Goal: Task Accomplishment & Management: Use online tool/utility

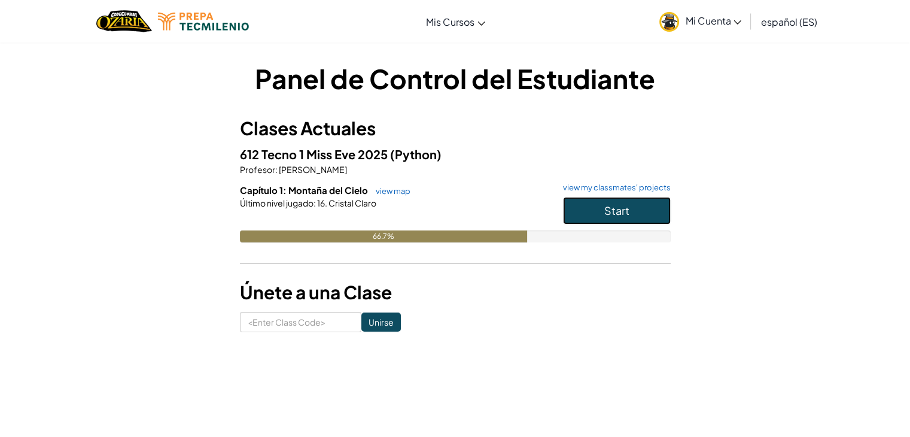
click at [637, 207] on button "Start" at bounding box center [617, 211] width 108 height 28
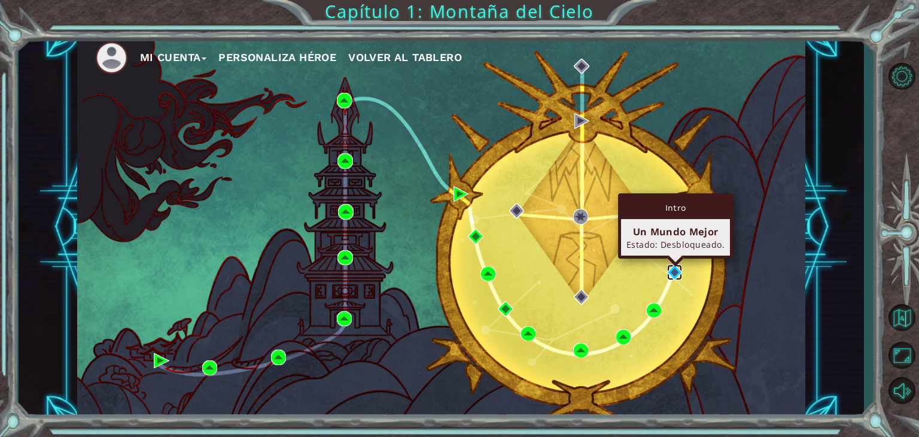
click at [673, 269] on img at bounding box center [675, 273] width 16 height 16
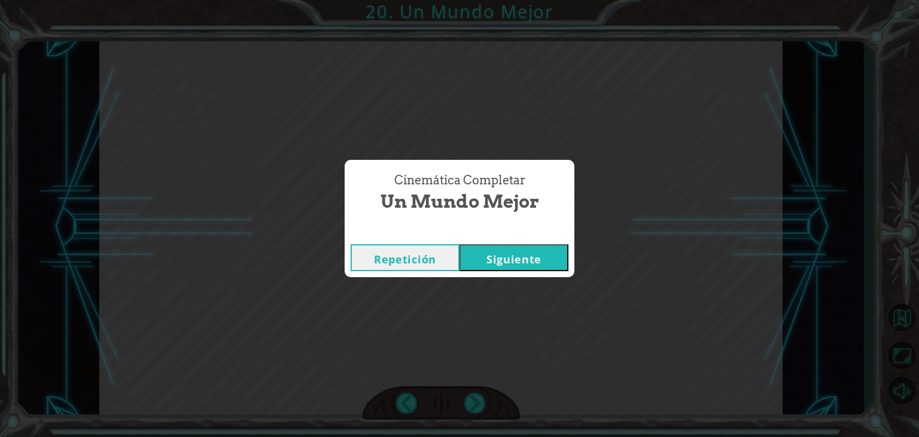
click at [515, 254] on button "Siguiente" at bounding box center [514, 257] width 109 height 27
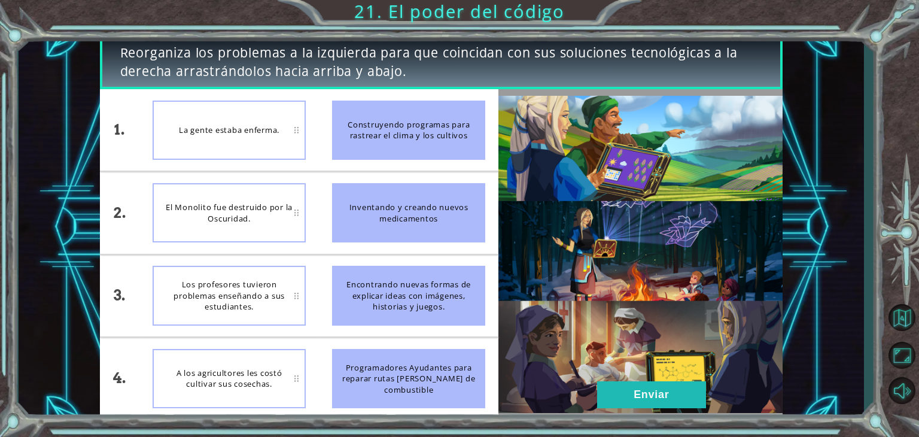
drag, startPoint x: 424, startPoint y: 209, endPoint x: 284, endPoint y: 123, distance: 163.9
click at [284, 123] on div "1. 2. 3. 4. La gente estaba enferma. El Monolito fue destruido por la Oscuridad…" at bounding box center [299, 254] width 399 height 330
click at [298, 130] on div "La gente estaba enferma." at bounding box center [229, 130] width 153 height 59
click at [296, 130] on div "La gente estaba enferma." at bounding box center [229, 130] width 153 height 59
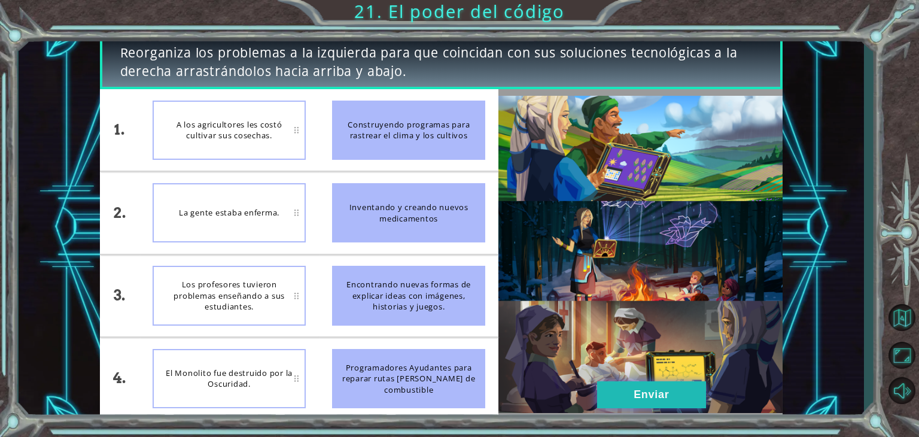
click at [659, 396] on button "Enviar" at bounding box center [651, 394] width 109 height 27
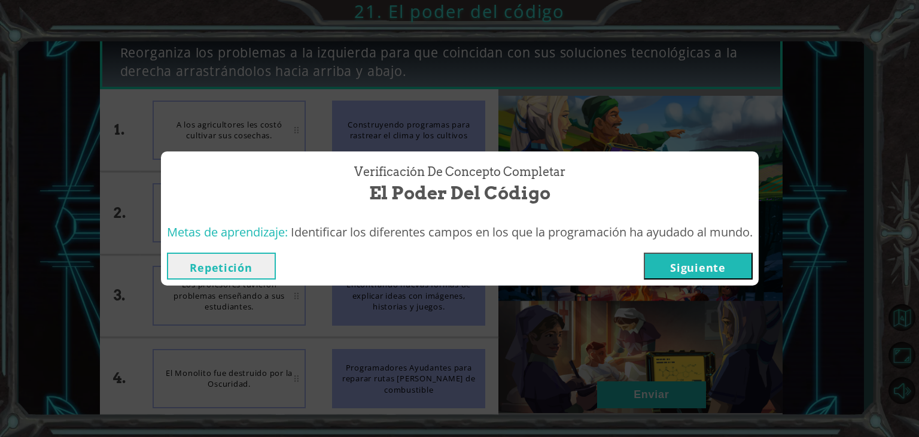
click at [730, 269] on button "Siguiente" at bounding box center [698, 266] width 109 height 27
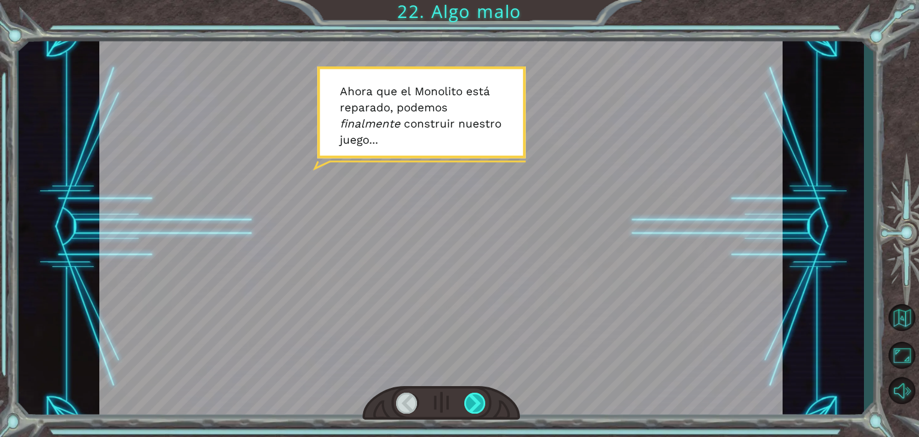
click at [479, 398] on div at bounding box center [475, 403] width 22 height 21
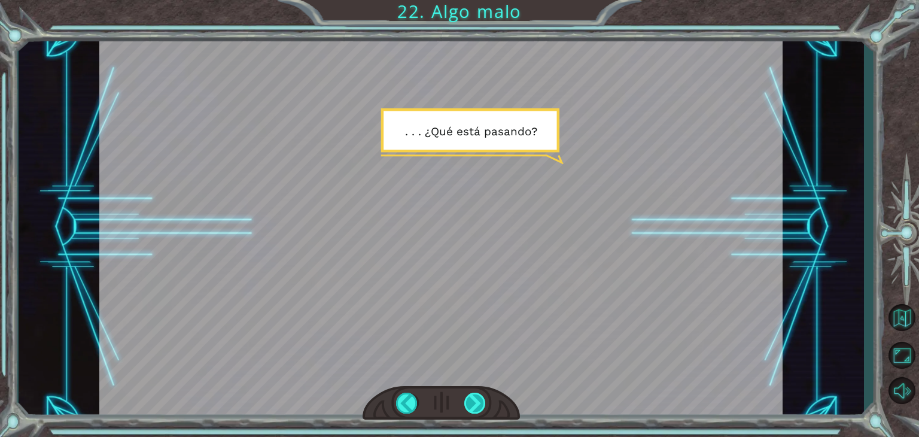
click at [478, 403] on div at bounding box center [475, 403] width 22 height 21
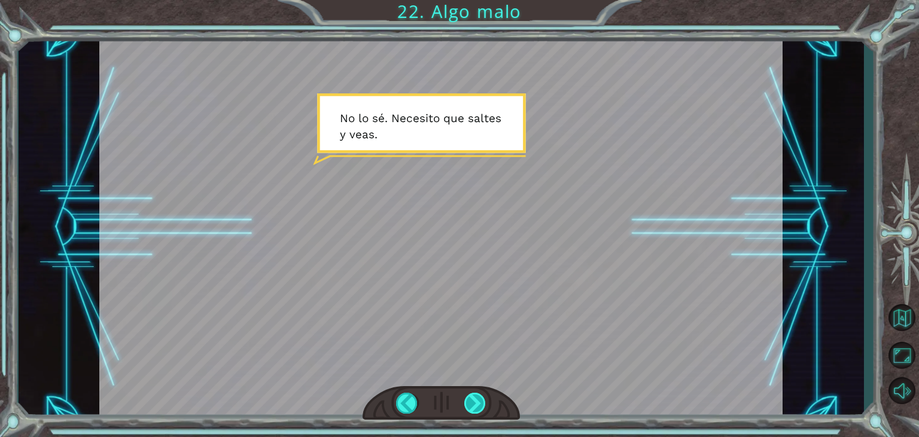
click at [478, 403] on div at bounding box center [475, 403] width 22 height 21
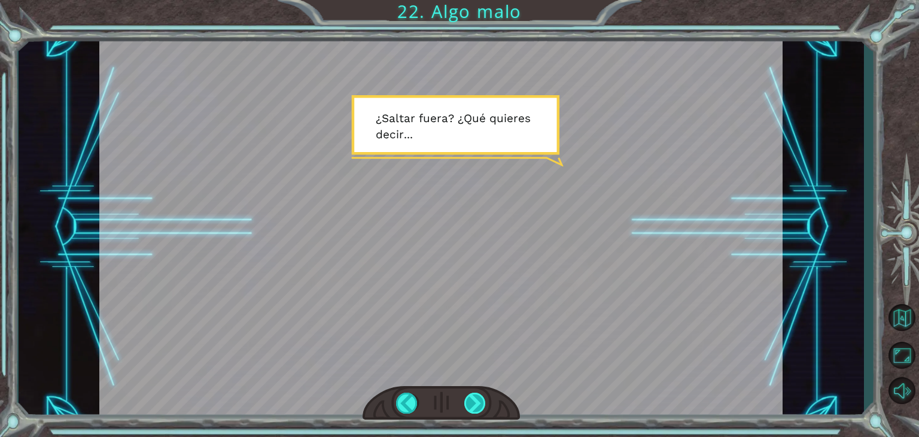
click at [478, 403] on div at bounding box center [475, 403] width 22 height 21
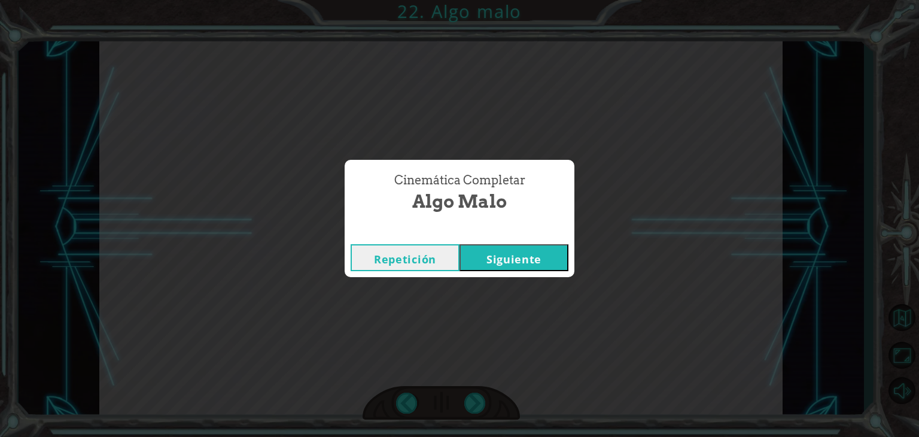
click at [517, 262] on button "Siguiente" at bounding box center [514, 257] width 109 height 27
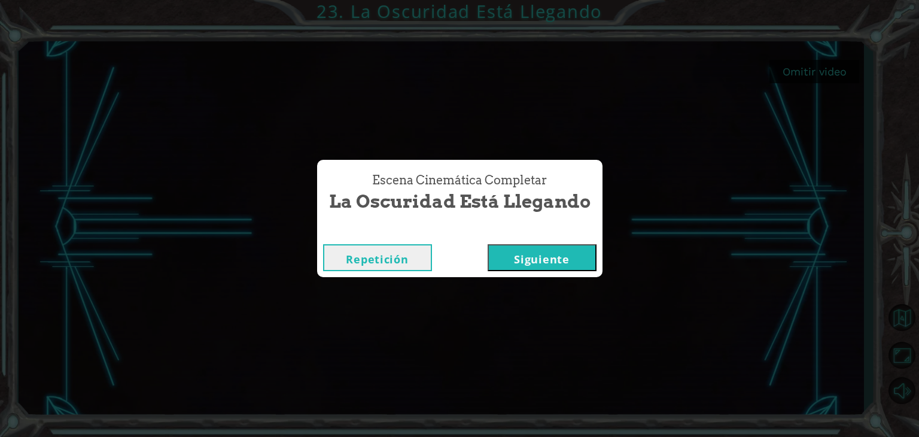
click at [569, 257] on button "Siguiente" at bounding box center [542, 257] width 109 height 27
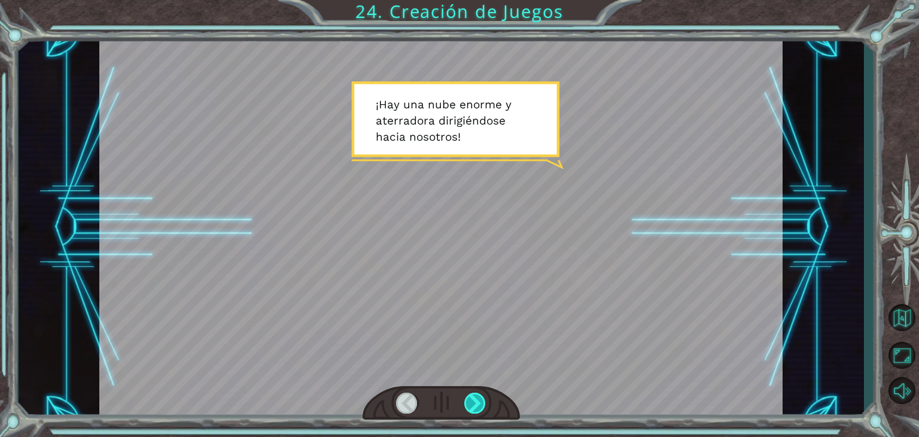
click at [473, 400] on div at bounding box center [475, 403] width 22 height 21
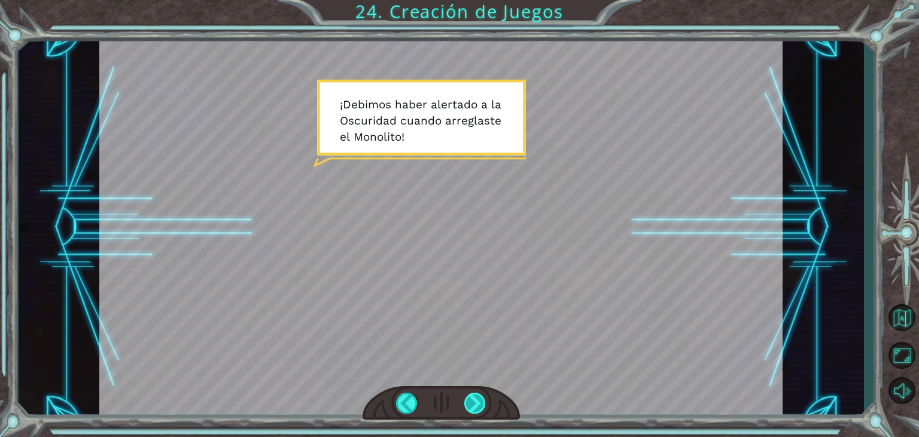
click at [473, 400] on div at bounding box center [475, 403] width 22 height 21
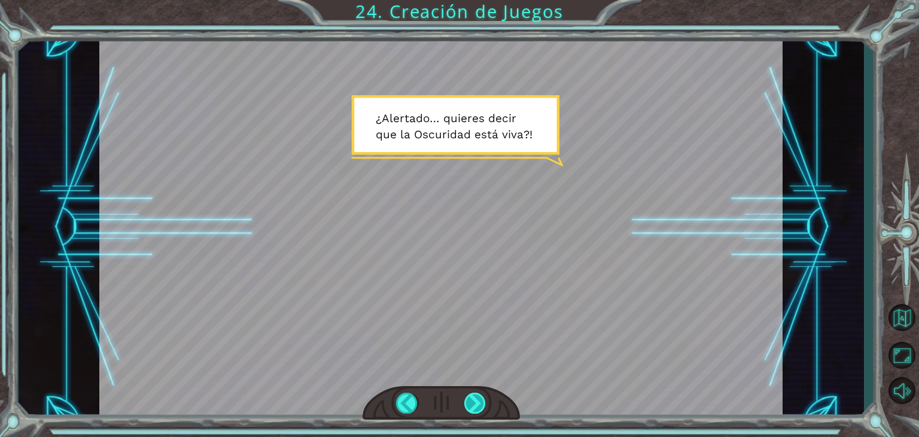
click at [473, 400] on div at bounding box center [475, 403] width 22 height 21
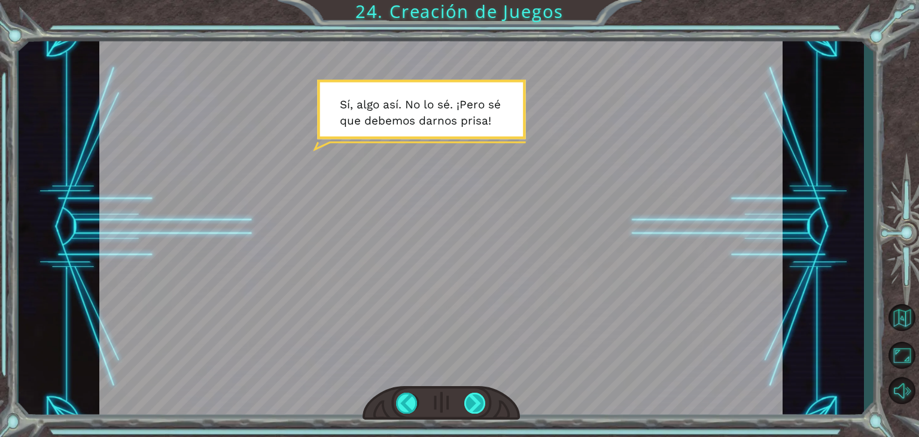
click at [473, 400] on div at bounding box center [475, 403] width 22 height 21
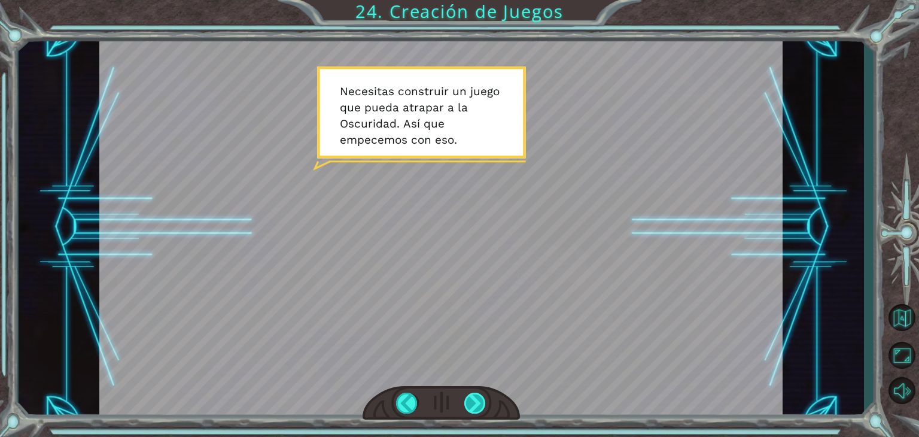
click at [473, 400] on div at bounding box center [475, 403] width 22 height 21
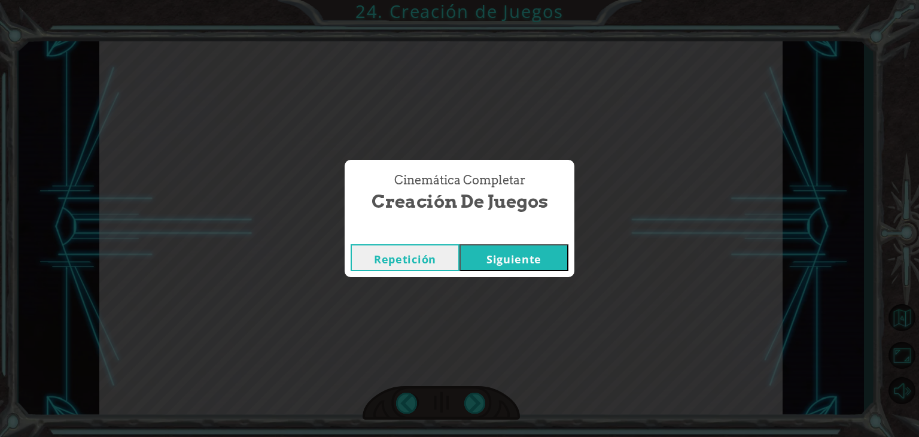
click at [527, 269] on button "Siguiente" at bounding box center [514, 257] width 109 height 27
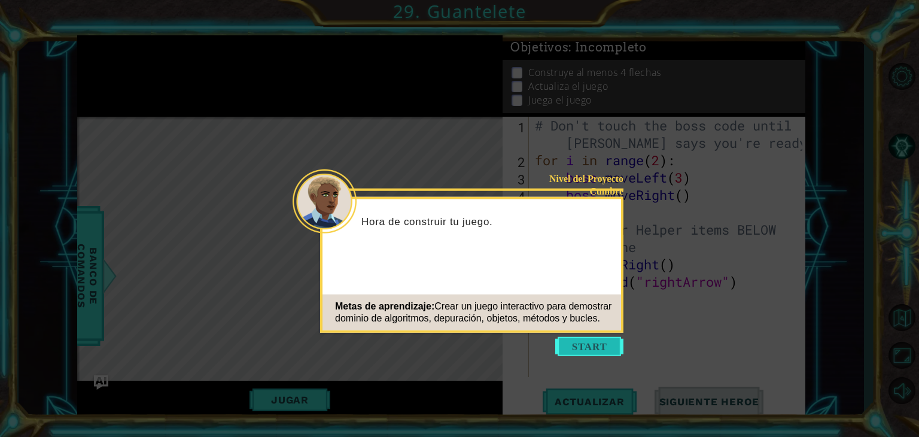
click at [587, 347] on button "Start" at bounding box center [589, 346] width 68 height 19
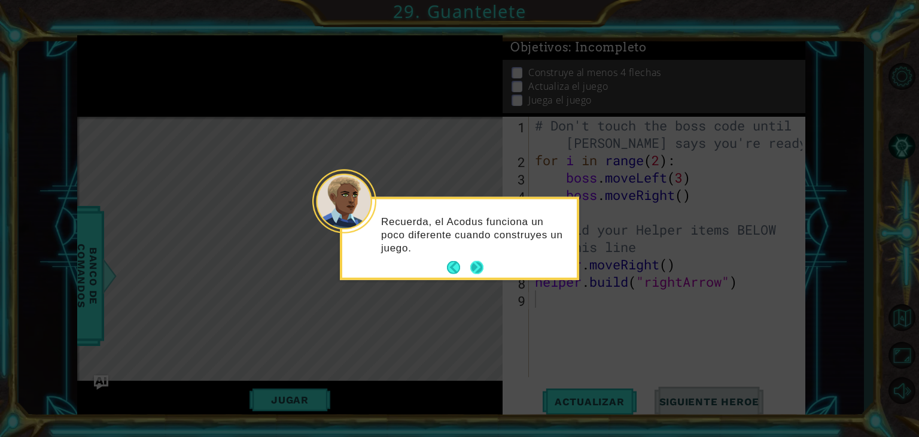
click at [476, 266] on button "Next" at bounding box center [477, 268] width 22 height 22
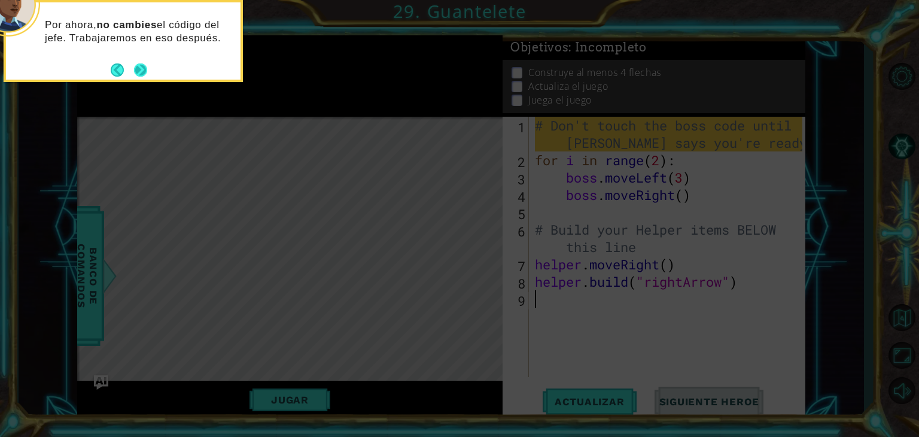
click at [139, 69] on button "Next" at bounding box center [140, 69] width 21 height 21
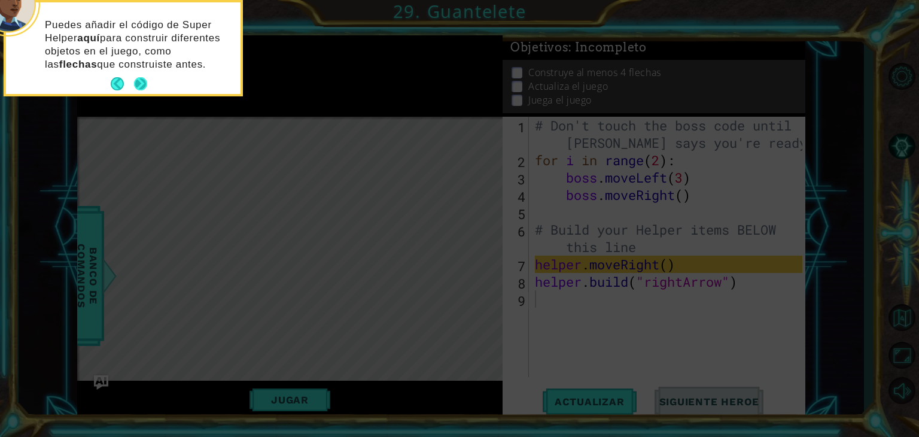
click at [139, 80] on button "Next" at bounding box center [140, 84] width 20 height 20
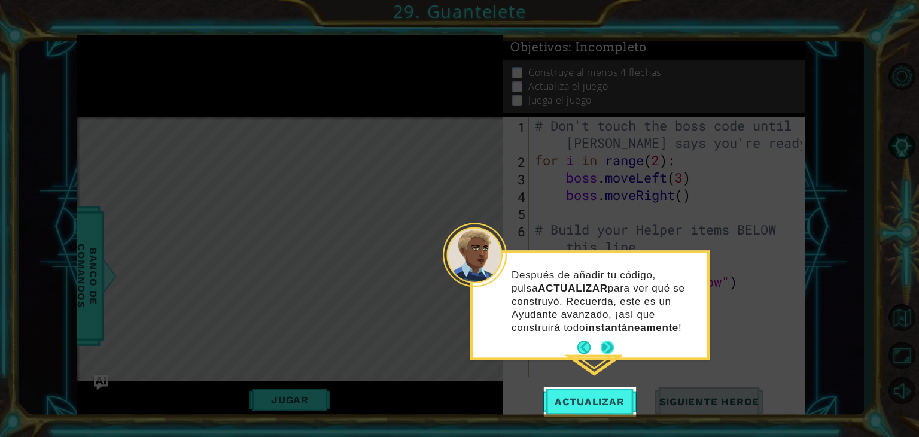
click at [606, 344] on button "Next" at bounding box center [608, 347] width 19 height 19
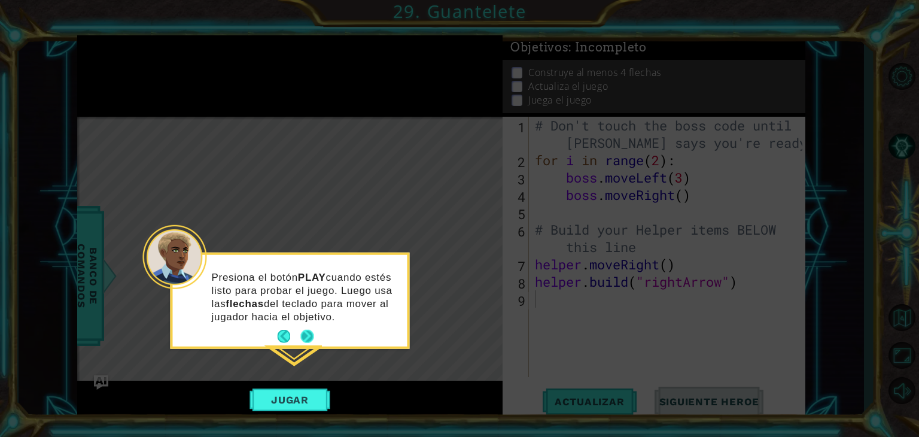
click at [306, 338] on button "Next" at bounding box center [307, 337] width 16 height 16
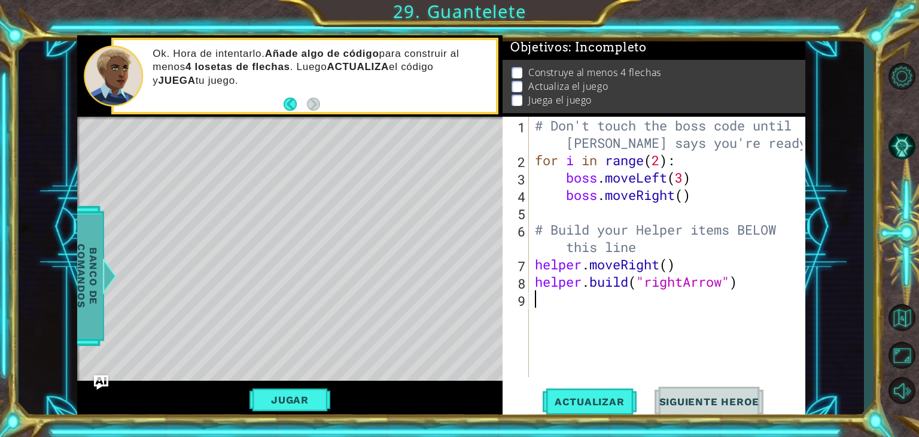
click at [81, 281] on span "Banco de comandos" at bounding box center [87, 276] width 31 height 124
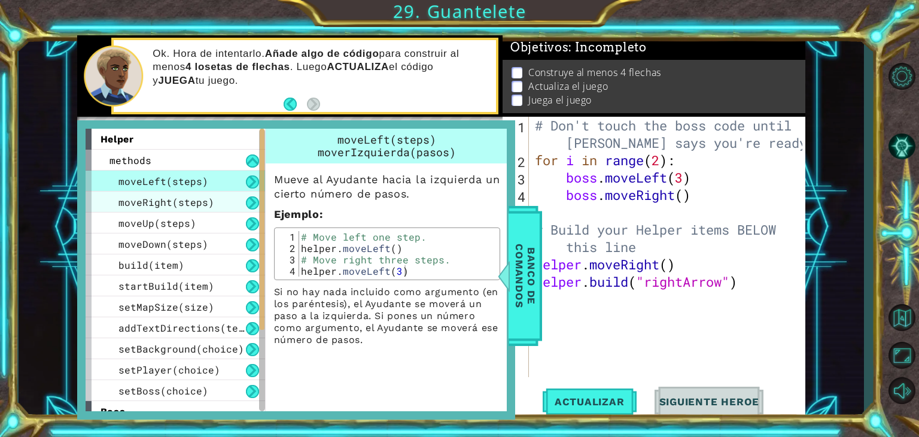
click at [181, 202] on span "moveRight(steps)" at bounding box center [167, 202] width 96 height 13
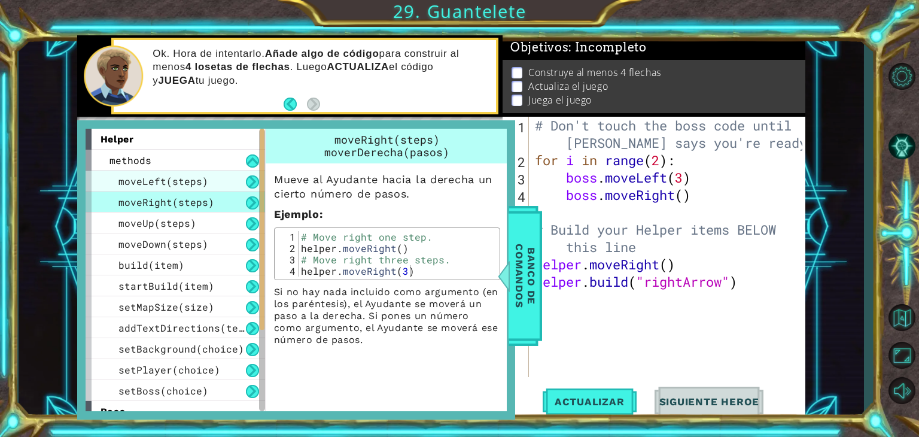
click at [164, 171] on div "moveLeft(steps)" at bounding box center [176, 181] width 180 height 21
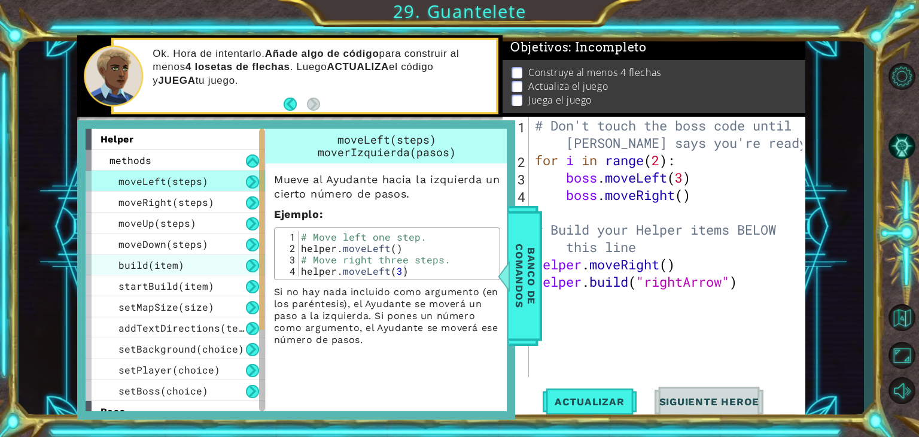
click at [139, 262] on span "build(item)" at bounding box center [152, 265] width 66 height 13
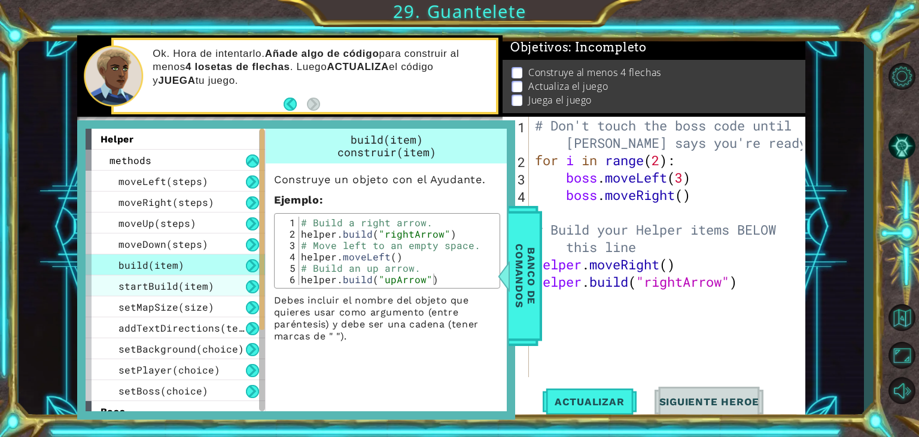
click at [147, 283] on span "startBuild(item)" at bounding box center [167, 286] width 96 height 13
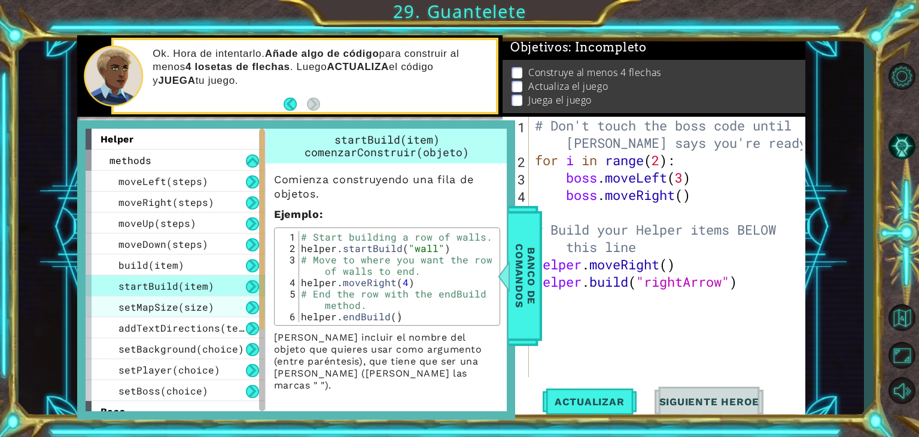
click at [173, 306] on span "setMapSize(size)" at bounding box center [167, 306] width 96 height 13
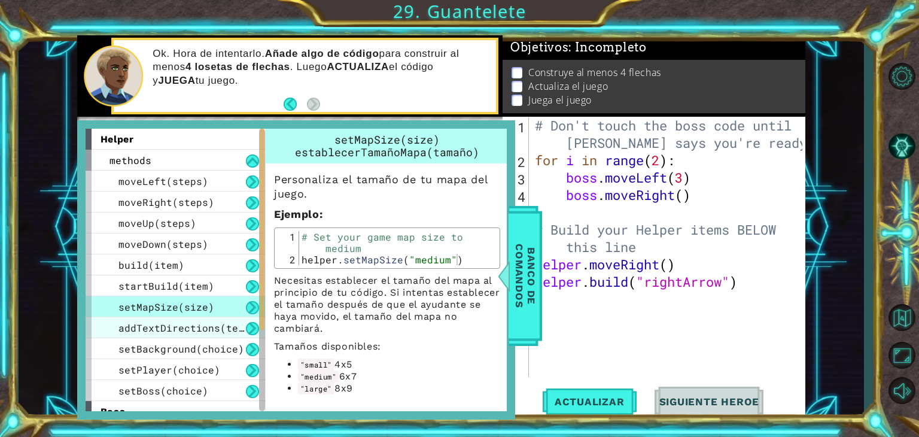
click at [177, 325] on span "addTextDirections(text)" at bounding box center [188, 327] width 138 height 13
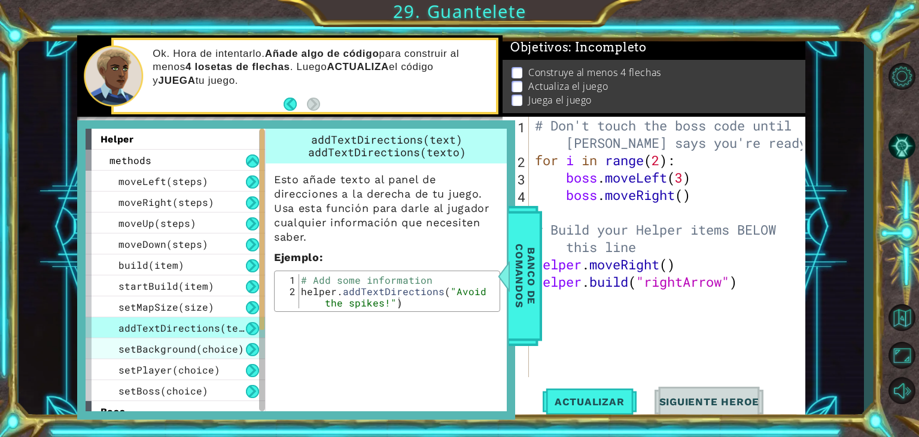
click at [194, 339] on div "setBackground(choice)" at bounding box center [176, 348] width 180 height 21
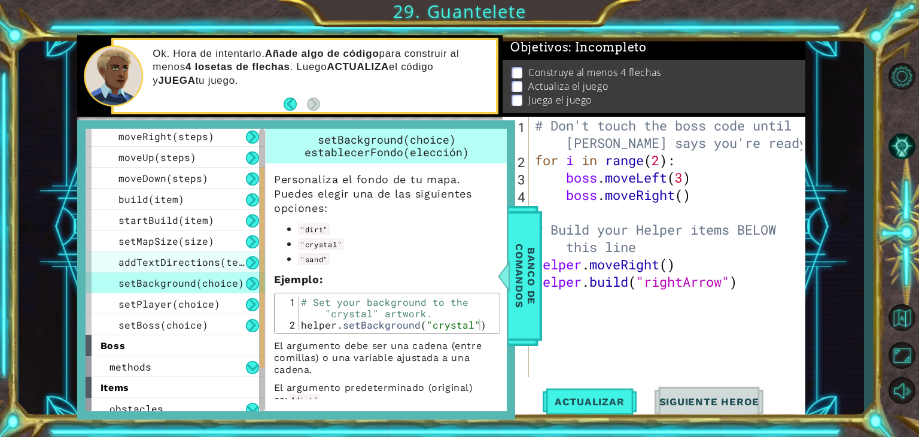
scroll to position [136, 0]
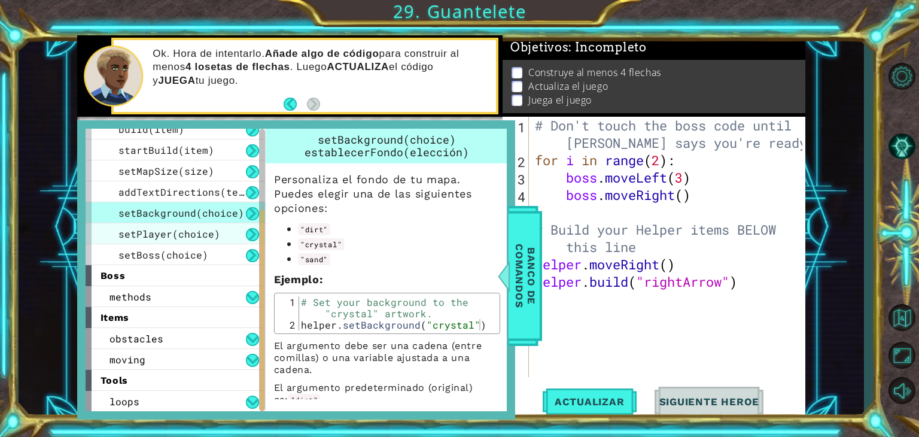
click at [208, 241] on div "setPlayer(choice)" at bounding box center [176, 233] width 180 height 21
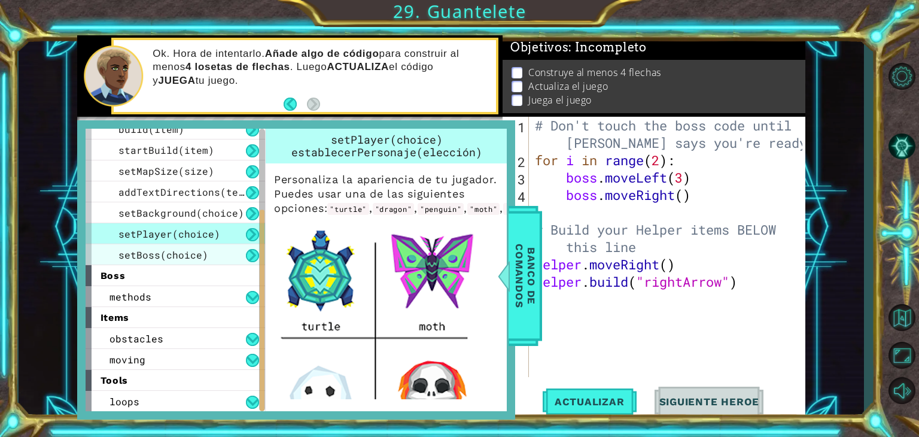
click at [206, 259] on div "setBoss(choice)" at bounding box center [176, 254] width 180 height 21
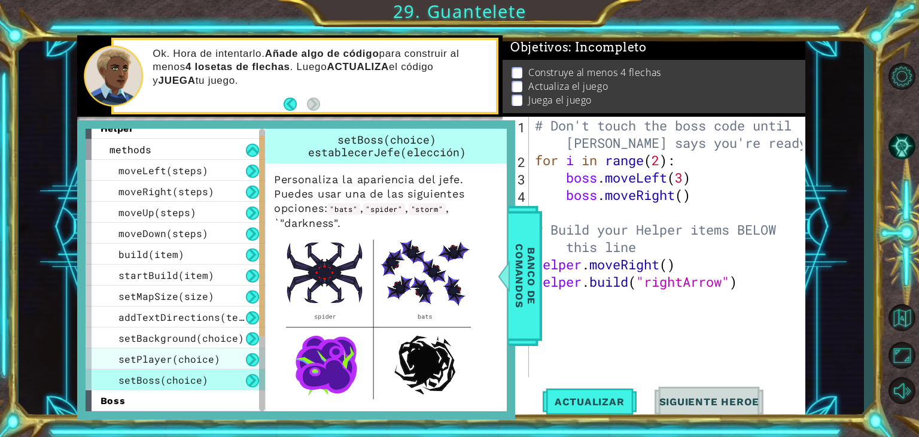
scroll to position [0, 0]
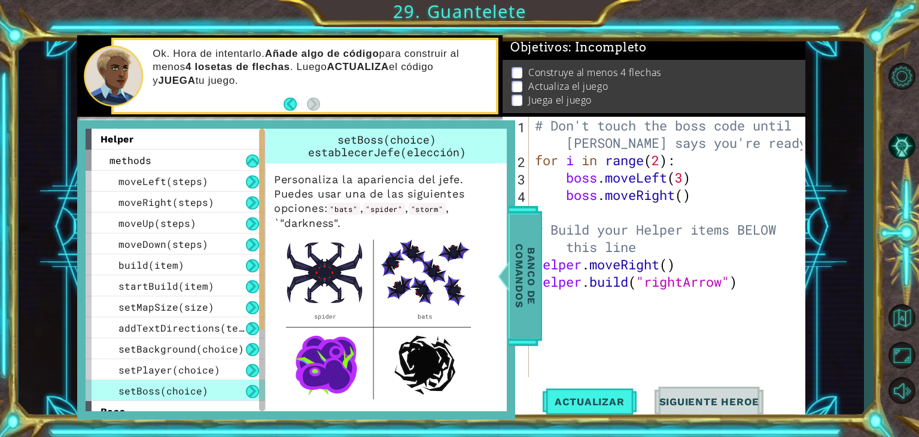
click at [530, 251] on span "Banco de comandos" at bounding box center [525, 276] width 31 height 124
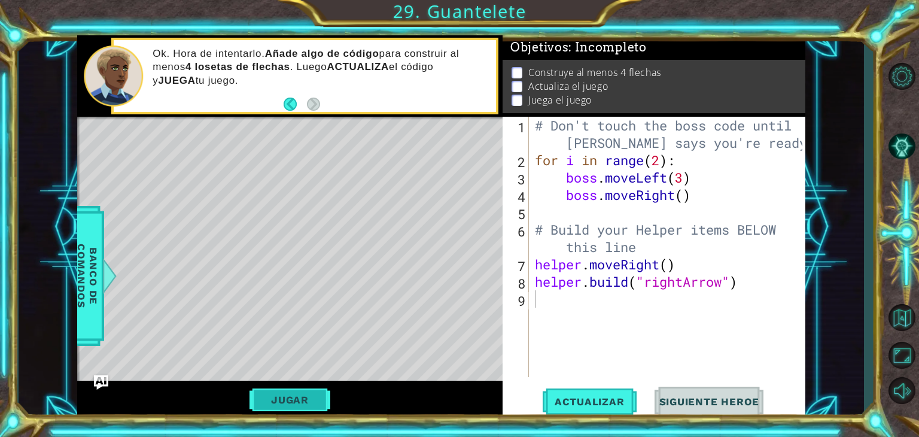
click at [299, 405] on button "Jugar" at bounding box center [290, 399] width 81 height 23
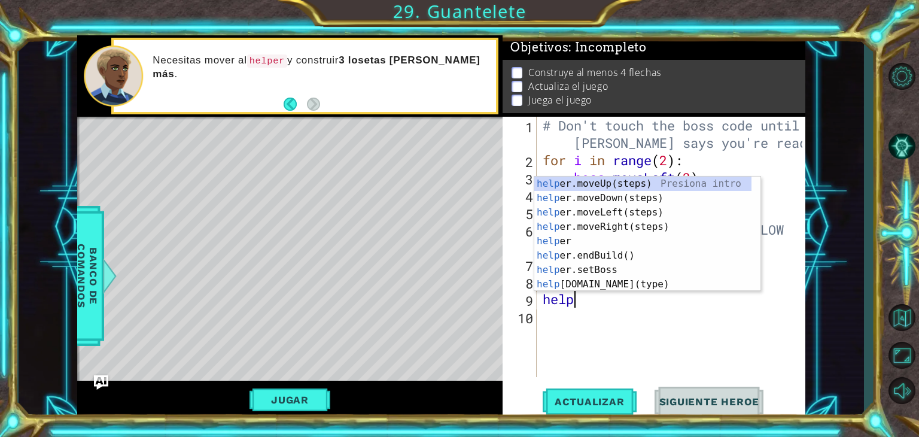
type textarea "helpe"
click at [586, 187] on div "helpe [PERSON_NAME]moveUp(steps) Presiona intro helpe r.moveDown(steps) Presion…" at bounding box center [643, 249] width 217 height 144
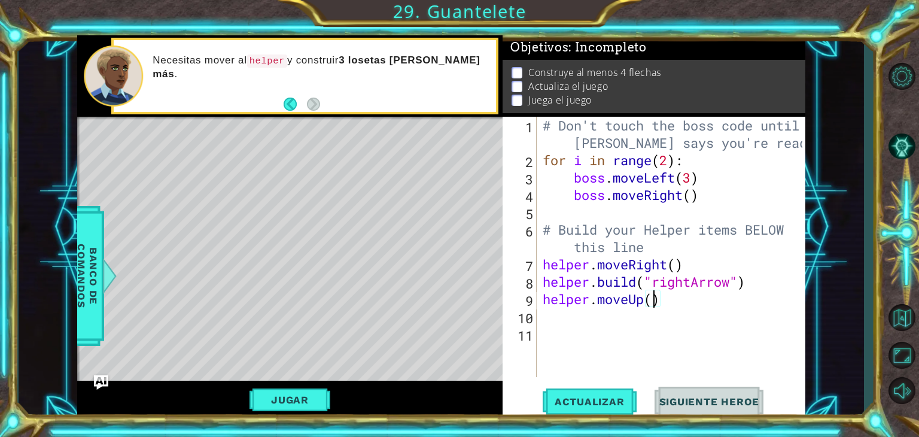
click at [653, 305] on div "# Don't touch the boss code until [PERSON_NAME] says you're ready! for i in ran…" at bounding box center [674, 273] width 269 height 312
click at [308, 394] on button "Jugar" at bounding box center [290, 399] width 81 height 23
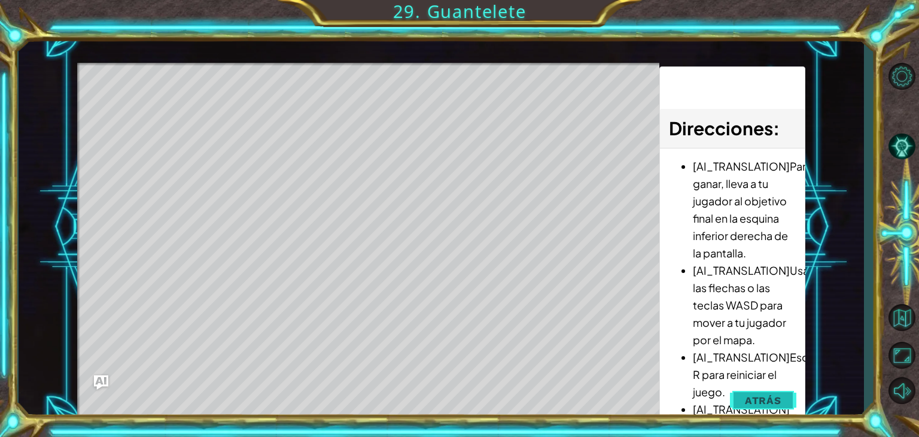
click at [768, 396] on span "Atrás" at bounding box center [763, 400] width 37 height 12
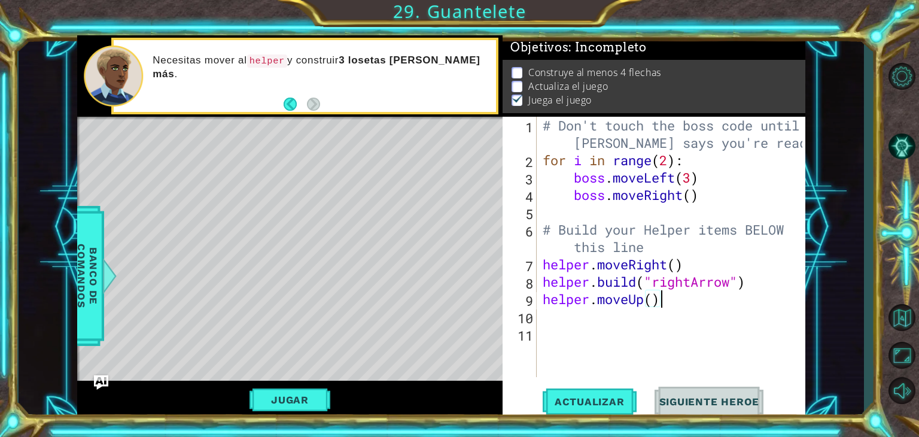
click at [667, 306] on div "# Don't touch the boss code until [PERSON_NAME] says you're ready! for i in ran…" at bounding box center [674, 273] width 268 height 312
drag, startPoint x: 667, startPoint y: 306, endPoint x: 557, endPoint y: 311, distance: 109.6
click at [557, 311] on div "# Don't touch the boss code until [PERSON_NAME] says you're ready! for i in ran…" at bounding box center [674, 273] width 268 height 312
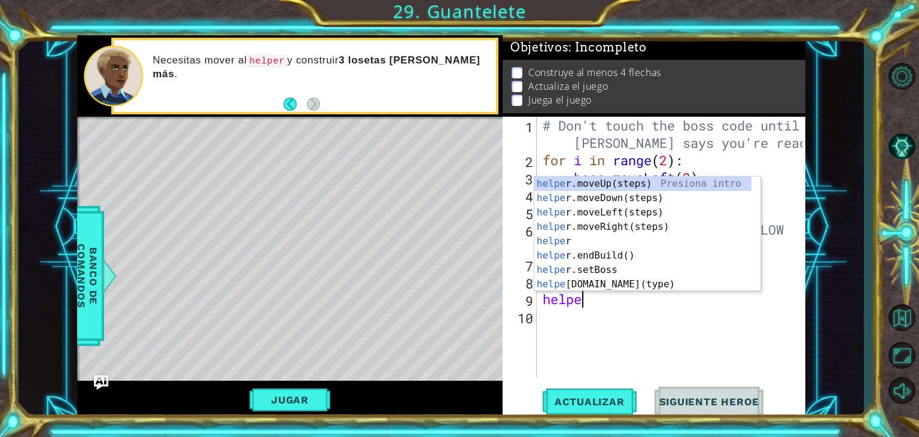
type textarea "h"
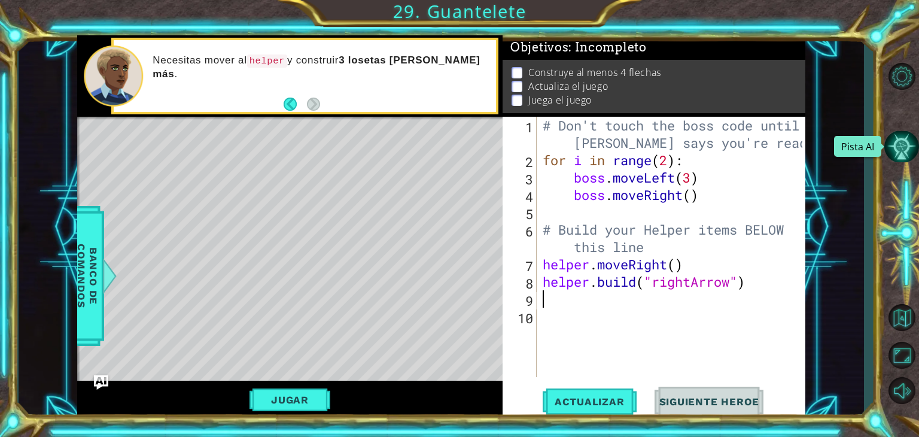
click at [900, 145] on button "Pista AI" at bounding box center [902, 147] width 35 height 32
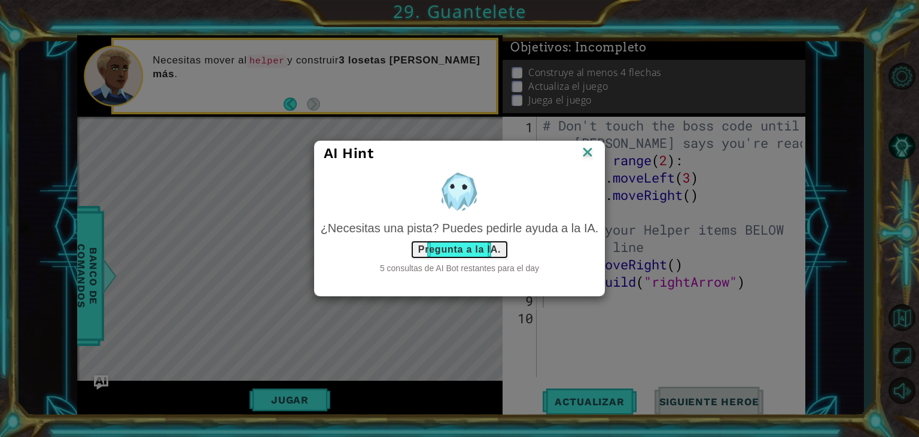
click at [466, 257] on button "Pregunta a la IA." at bounding box center [460, 249] width 98 height 19
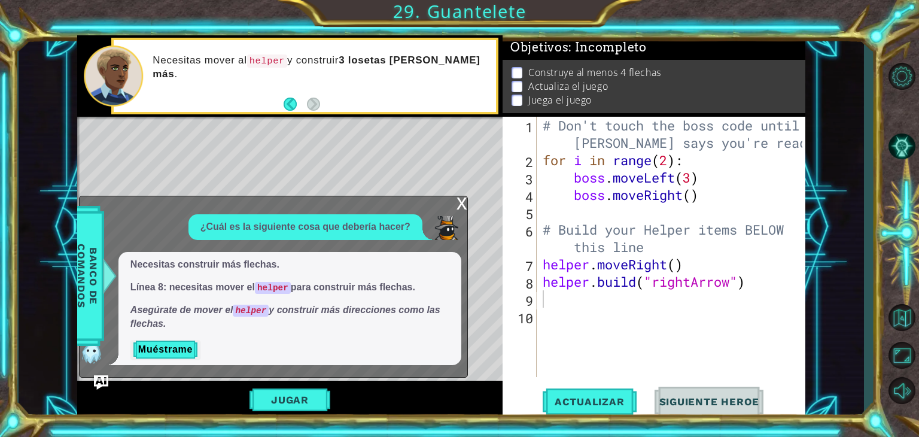
click at [464, 206] on div "x" at bounding box center [462, 202] width 11 height 12
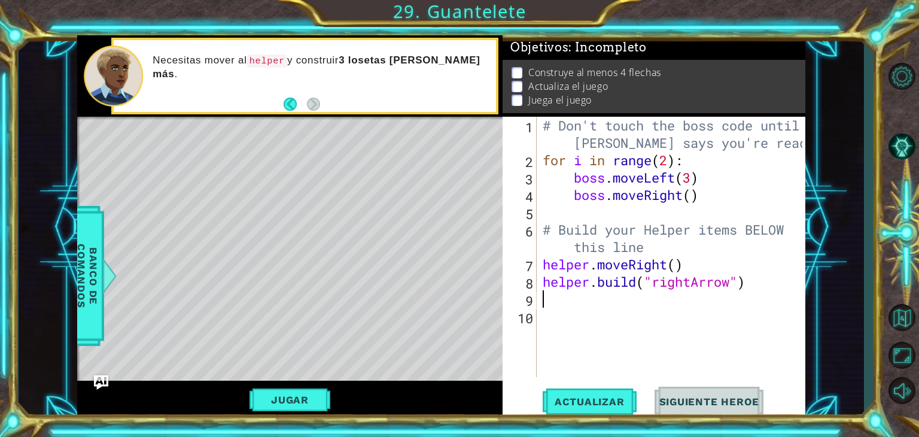
click at [558, 298] on div "# Don't touch the boss code until [PERSON_NAME] says you're ready! for i in ran…" at bounding box center [674, 273] width 268 height 312
click at [565, 326] on div "# Don't touch the boss code until [PERSON_NAME] says you're ready! for i in ran…" at bounding box center [674, 273] width 268 height 312
click at [552, 299] on div "# Don't touch the boss code until [PERSON_NAME] says you're ready! for i in ran…" at bounding box center [674, 273] width 268 height 312
click at [645, 301] on div "# Don't touch the boss code until [PERSON_NAME] says you're ready! for i in ran…" at bounding box center [674, 273] width 268 height 312
click at [618, 307] on div "# Don't touch the boss code until [PERSON_NAME] says you're ready! for i in ran…" at bounding box center [674, 273] width 268 height 312
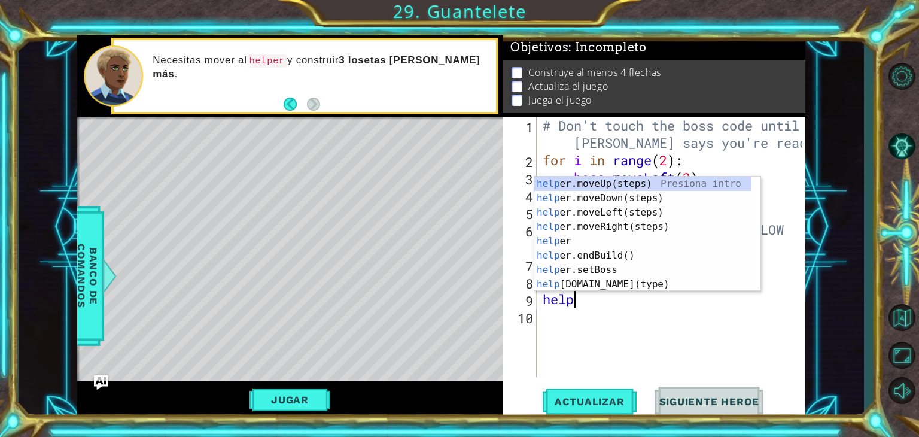
type textarea "helpe"
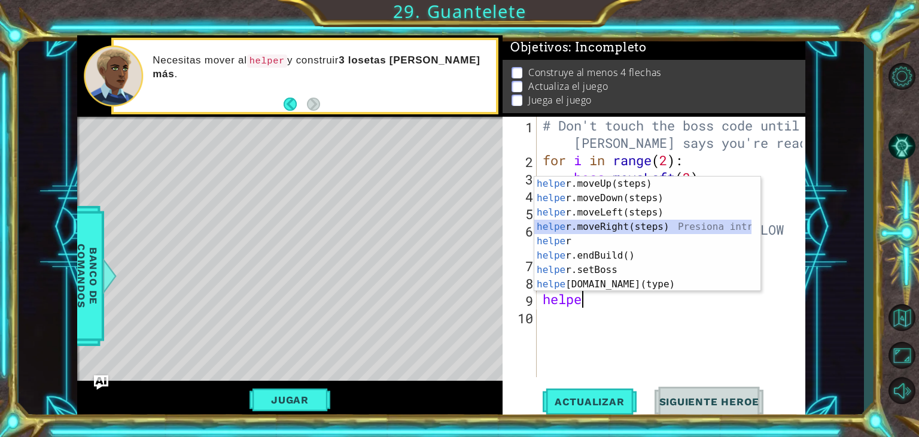
click at [606, 224] on div "helpe [PERSON_NAME]moveUp(steps) Presiona intro helpe r.moveDown(steps) Presion…" at bounding box center [643, 249] width 217 height 144
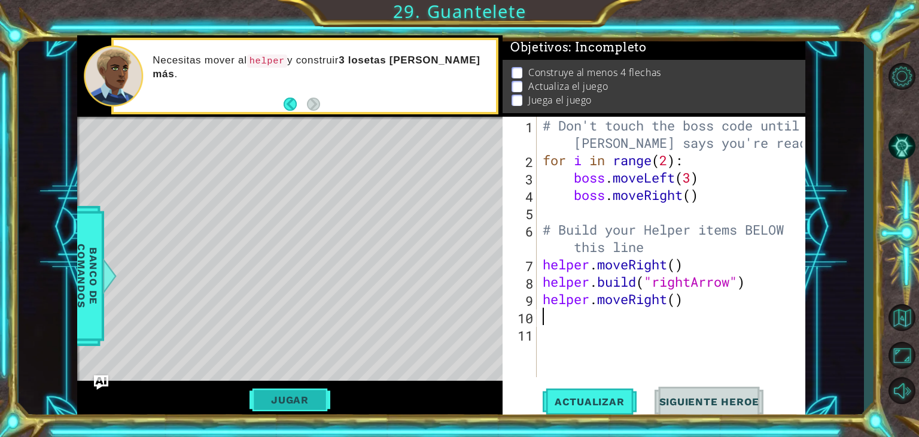
click at [296, 393] on button "Jugar" at bounding box center [290, 399] width 81 height 23
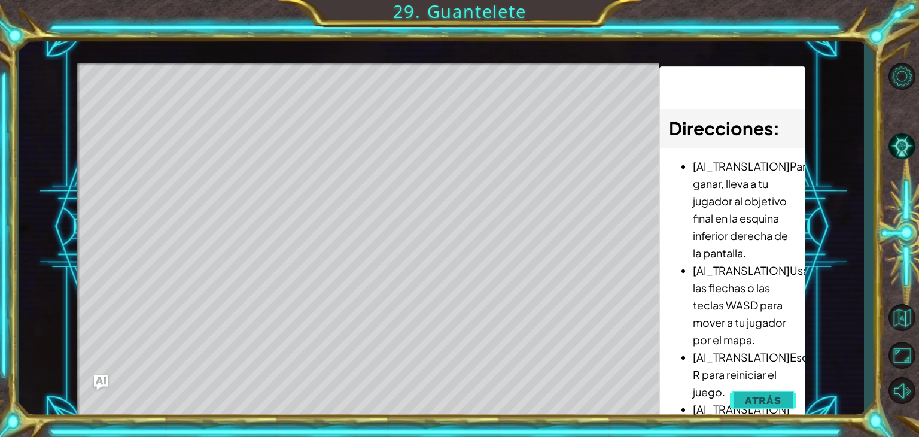
click at [782, 397] on button "Atrás" at bounding box center [763, 400] width 66 height 24
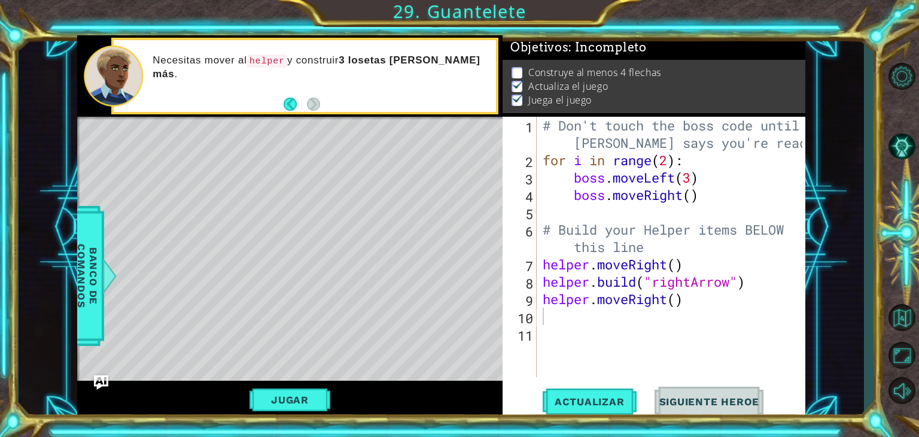
click at [639, 316] on div "# Don't touch the boss code until [PERSON_NAME] says you're ready! for i in ran…" at bounding box center [674, 273] width 268 height 312
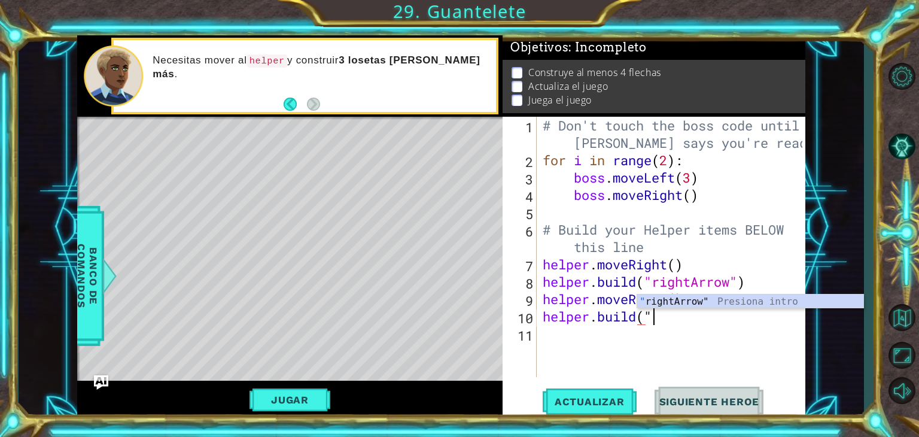
scroll to position [0, 4]
click at [740, 301] on div "" rightArrow" Presiona intro" at bounding box center [750, 315] width 226 height 43
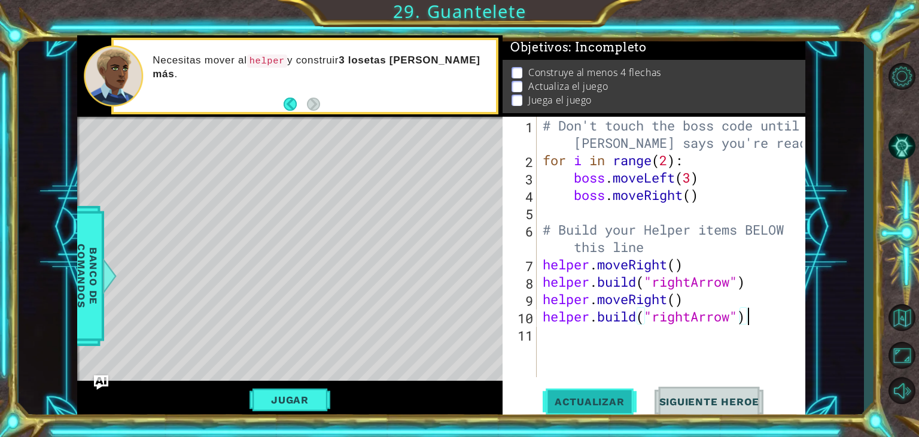
scroll to position [0, 8]
click at [293, 399] on button "Jugar" at bounding box center [290, 399] width 81 height 23
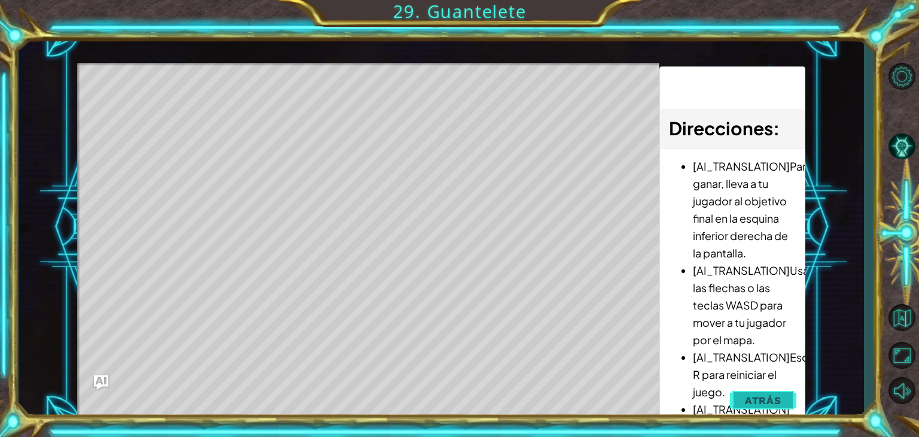
click at [783, 396] on button "Atrás" at bounding box center [763, 400] width 66 height 24
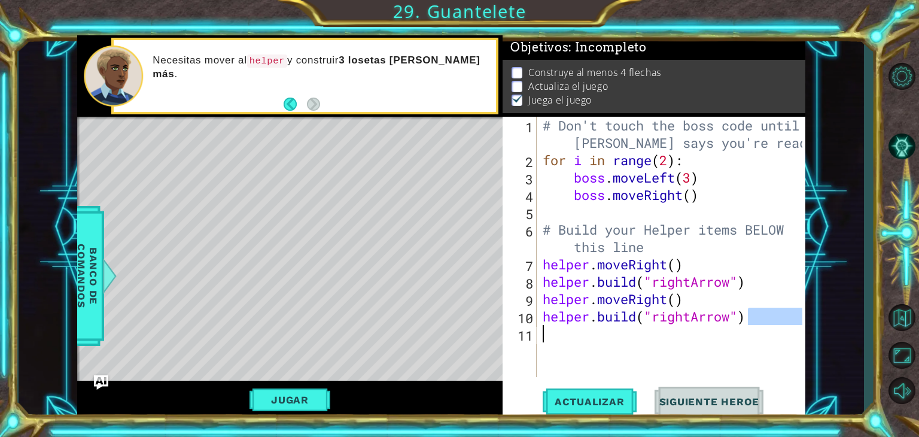
drag, startPoint x: 764, startPoint y: 323, endPoint x: 700, endPoint y: 332, distance: 64.7
click at [700, 332] on div "# Don't touch the boss code until [PERSON_NAME] says you're ready! for i in ran…" at bounding box center [674, 273] width 268 height 312
type textarea "[DOMAIN_NAME]("rightArrow")"
click at [749, 327] on div "# Don't touch the boss code until [PERSON_NAME] says you're ready! for i in ran…" at bounding box center [671, 247] width 262 height 260
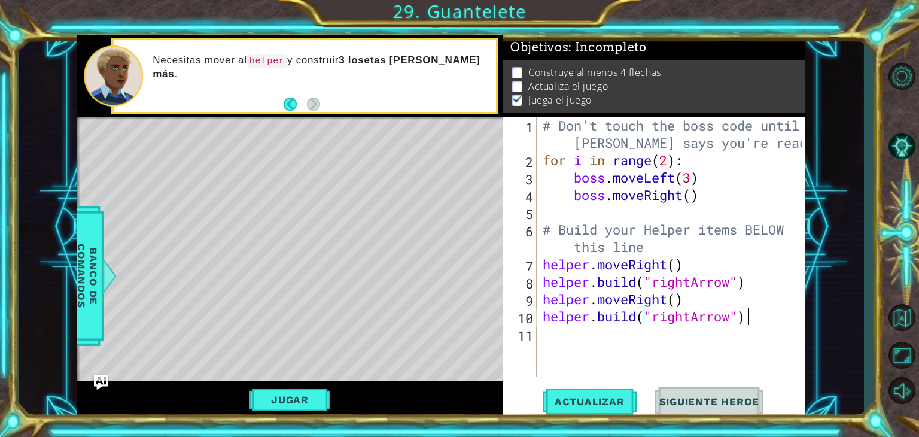
click at [755, 317] on div "# Don't touch the boss code until [PERSON_NAME] says you're ready! for i in ran…" at bounding box center [674, 273] width 268 height 312
type textarea "[DOMAIN_NAME]("rightArrow")"
click at [605, 399] on span "Actualizar" at bounding box center [590, 402] width 94 height 12
click at [288, 403] on button "Jugar" at bounding box center [290, 399] width 81 height 23
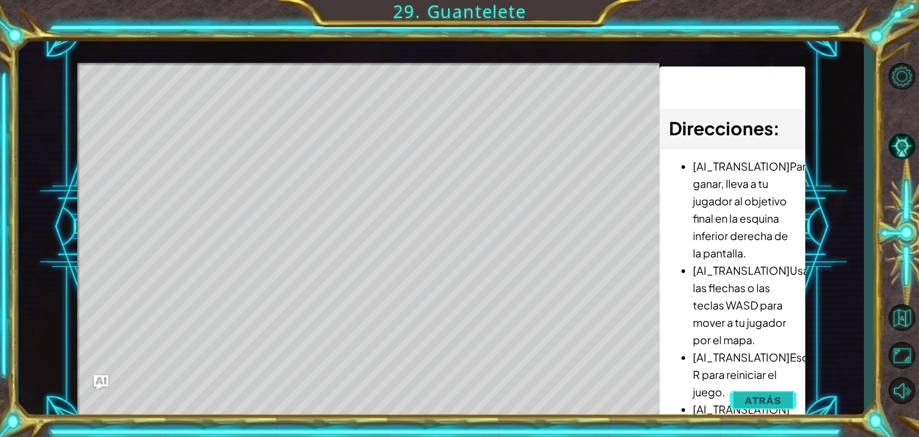
click at [766, 394] on span "Atrás" at bounding box center [763, 400] width 37 height 12
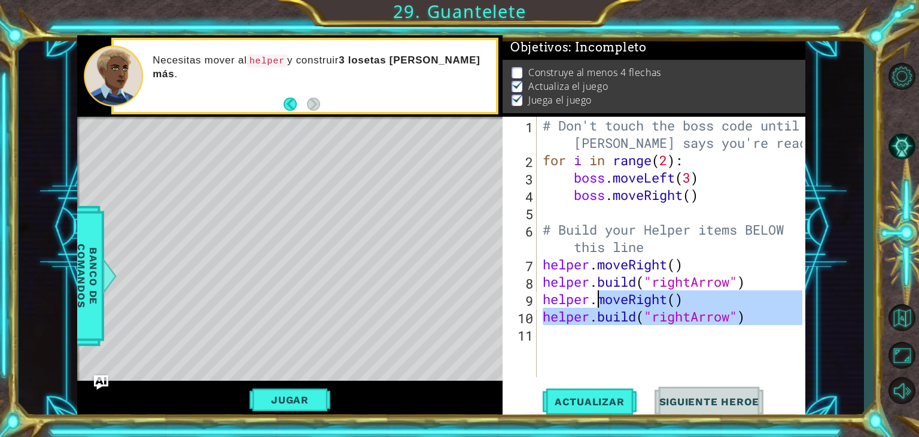
drag, startPoint x: 780, startPoint y: 330, endPoint x: 595, endPoint y: 303, distance: 186.9
click at [595, 303] on div "# Don't touch the boss code until [PERSON_NAME] says you're ready! for i in ran…" at bounding box center [674, 273] width 268 height 312
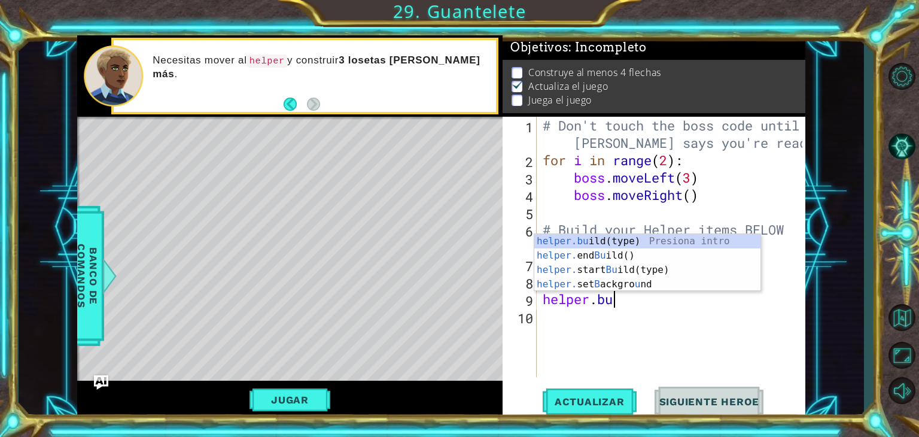
scroll to position [0, 2]
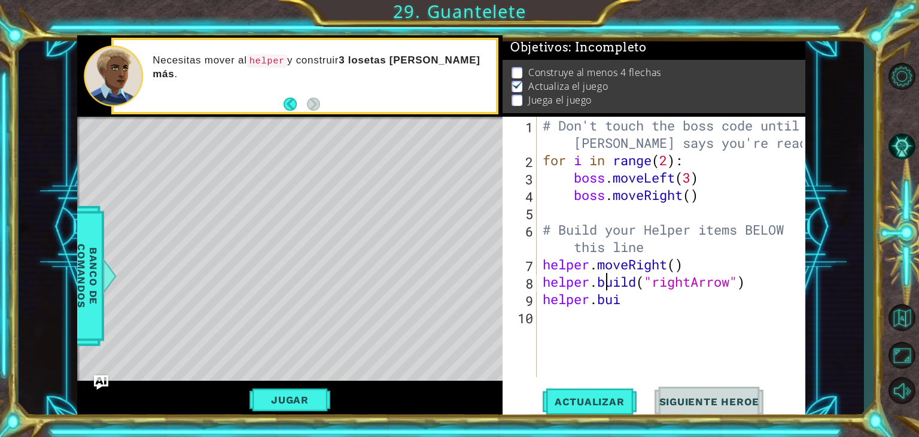
click at [603, 290] on div "# Don't touch the boss code until [PERSON_NAME] says you're ready! for i in ran…" at bounding box center [674, 273] width 269 height 312
click at [639, 302] on div "# Don't touch the boss code until [PERSON_NAME] says you're ready! for i in ran…" at bounding box center [674, 273] width 269 height 312
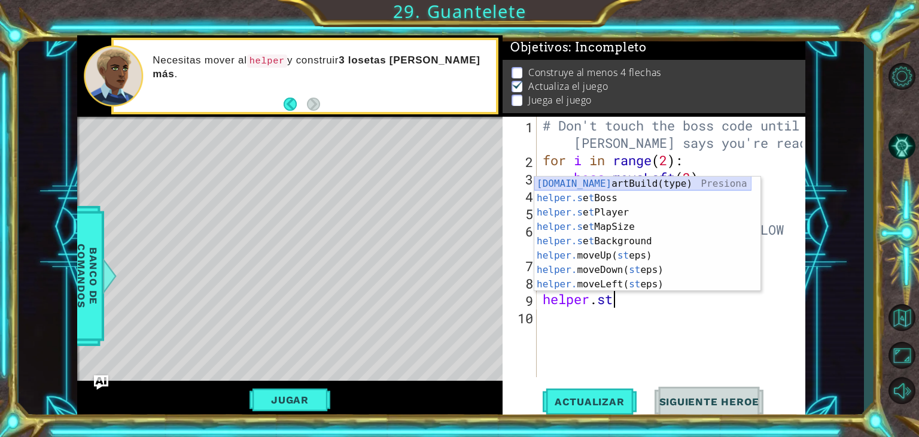
click at [626, 177] on div "[DOMAIN_NAME] artBuild(type) Presiona intro helper.s e t Boss Presiona intro he…" at bounding box center [643, 249] width 217 height 144
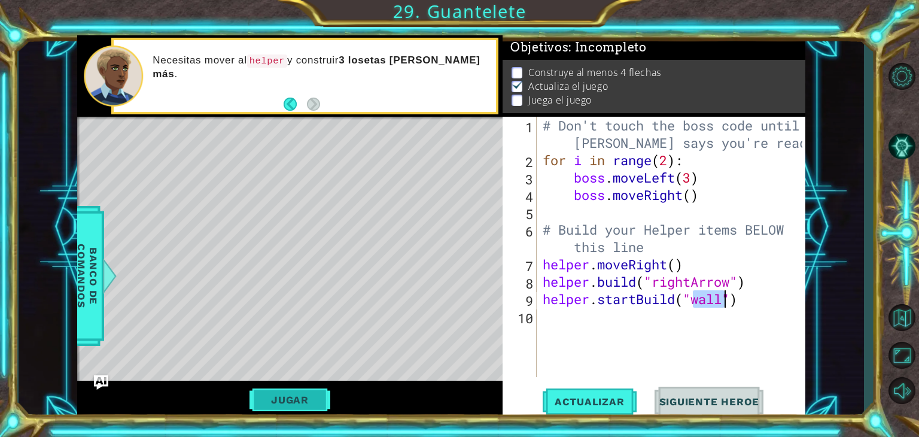
click at [307, 400] on button "Jugar" at bounding box center [290, 399] width 81 height 23
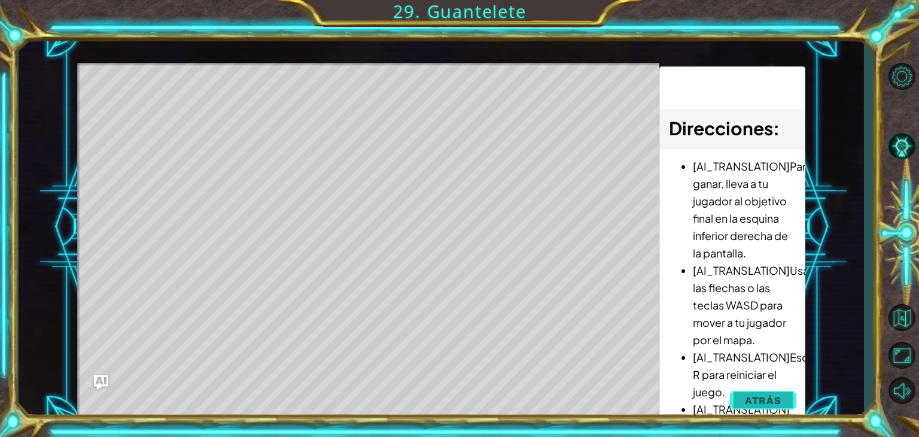
click at [768, 399] on span "Atrás" at bounding box center [763, 400] width 37 height 12
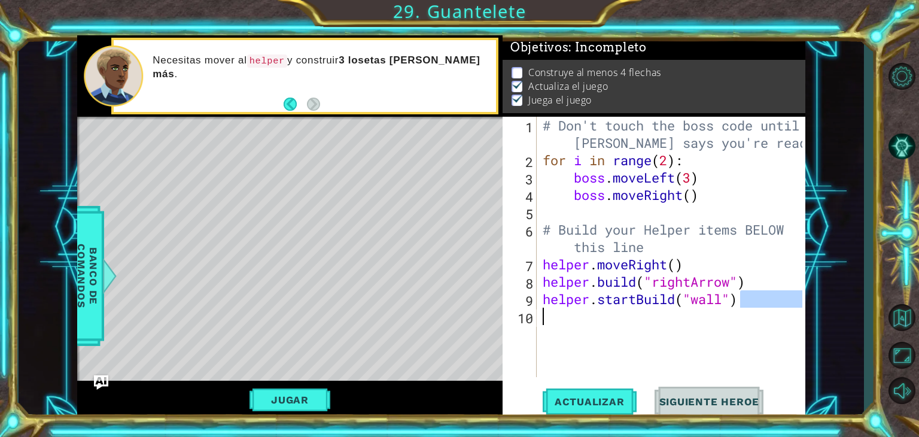
drag, startPoint x: 746, startPoint y: 302, endPoint x: 605, endPoint y: 318, distance: 142.8
click at [605, 318] on div "# Don't touch the boss code until [PERSON_NAME] says you're ready! for i in ran…" at bounding box center [674, 273] width 268 height 312
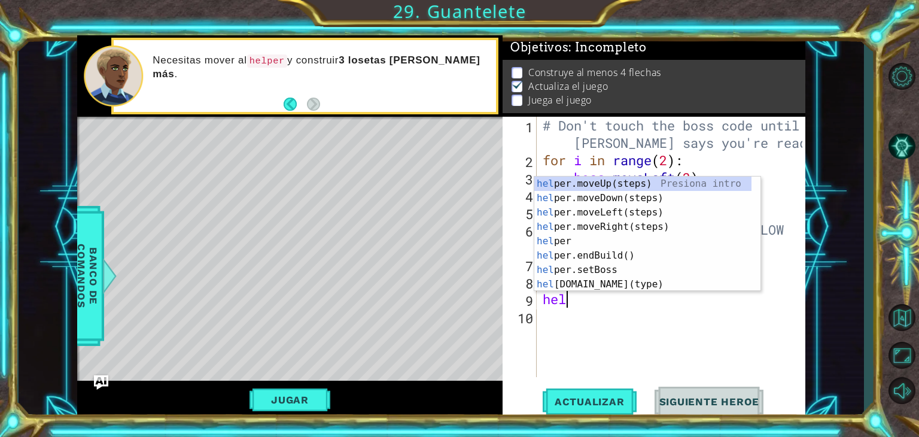
scroll to position [0, 0]
type textarea "h"
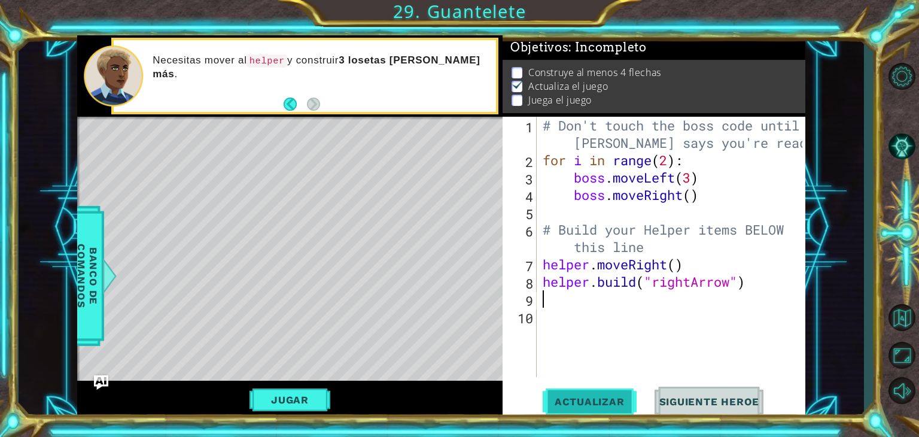
click at [611, 401] on span "Actualizar" at bounding box center [590, 402] width 94 height 12
click at [572, 295] on div "# Don't touch the boss code until [PERSON_NAME] says you're ready! for i in ran…" at bounding box center [674, 273] width 269 height 312
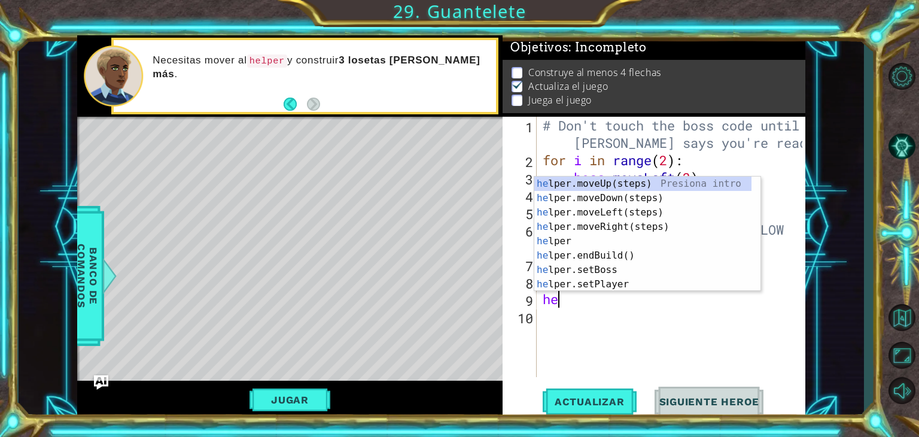
type textarea "hel"
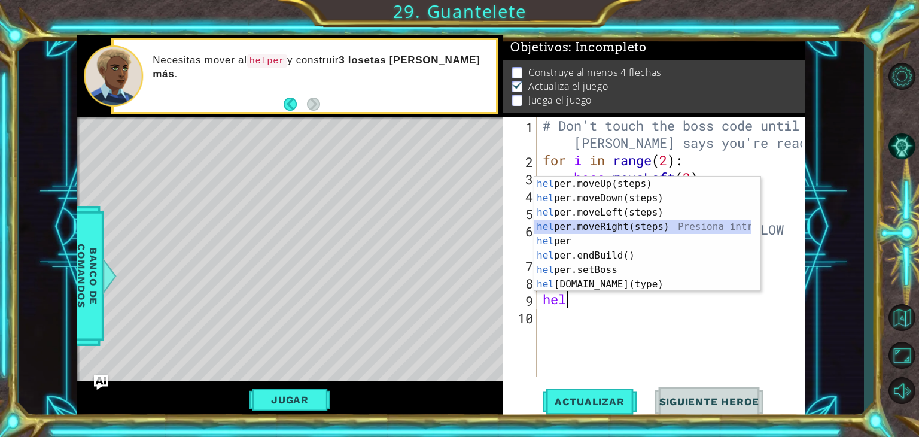
click at [634, 231] on div "hel per.moveUp(steps) Presiona intro hel per.moveDown(steps) Presiona intro hel…" at bounding box center [643, 249] width 217 height 144
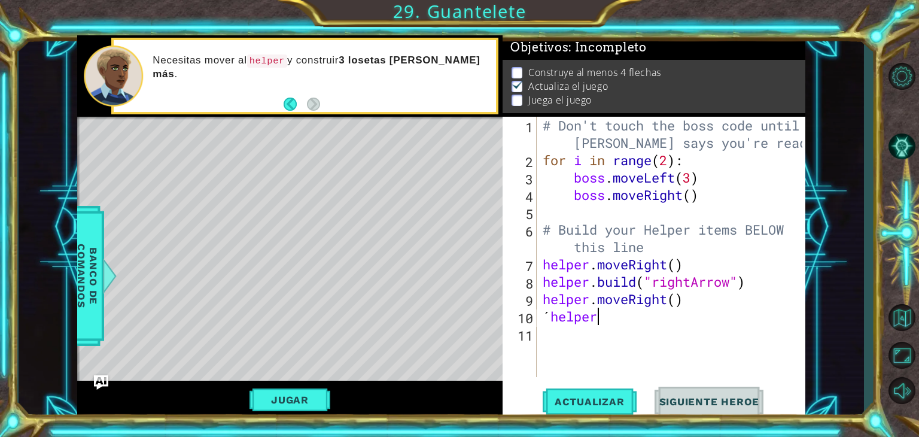
scroll to position [0, 1]
type textarea "´"
type textarea "helper.moveRight() ´helper"
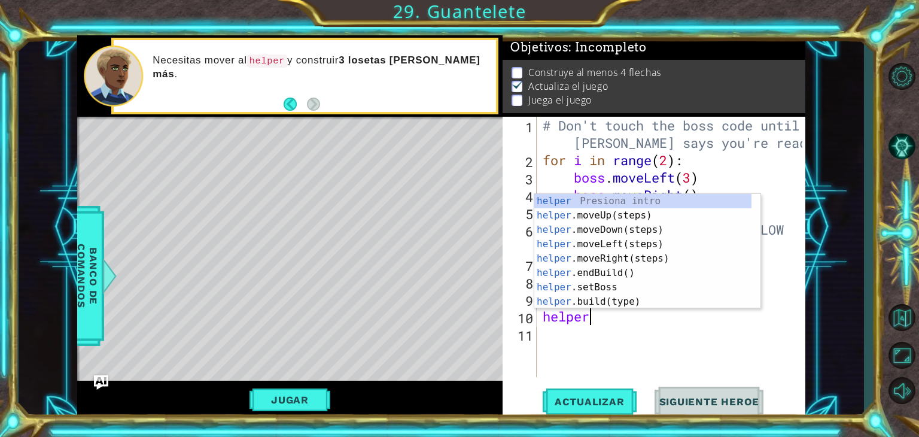
scroll to position [0, 1]
type textarea "helper."
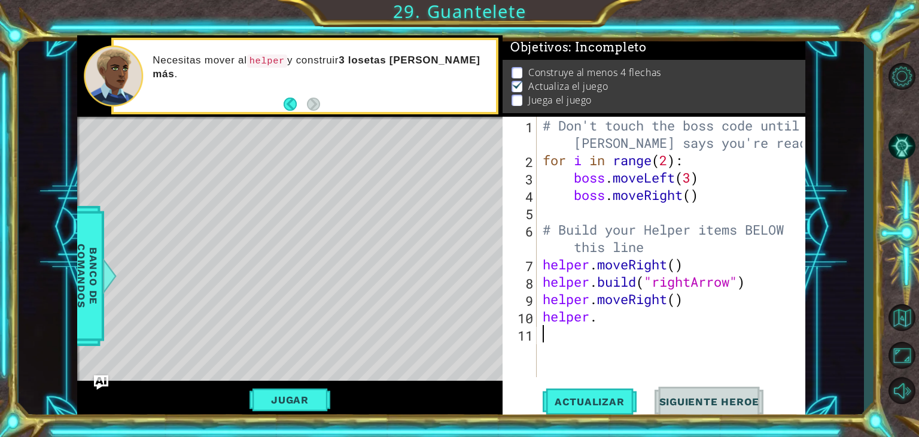
click at [646, 333] on div "# Don't touch the boss code until [PERSON_NAME] says you're ready! for i in ran…" at bounding box center [674, 273] width 269 height 312
click at [631, 327] on div "# Don't touch the boss code until [PERSON_NAME] says you're ready! for i in ran…" at bounding box center [674, 273] width 269 height 312
click at [602, 317] on div "# Don't touch the boss code until [PERSON_NAME] says you're ready! for i in ran…" at bounding box center [674, 273] width 269 height 312
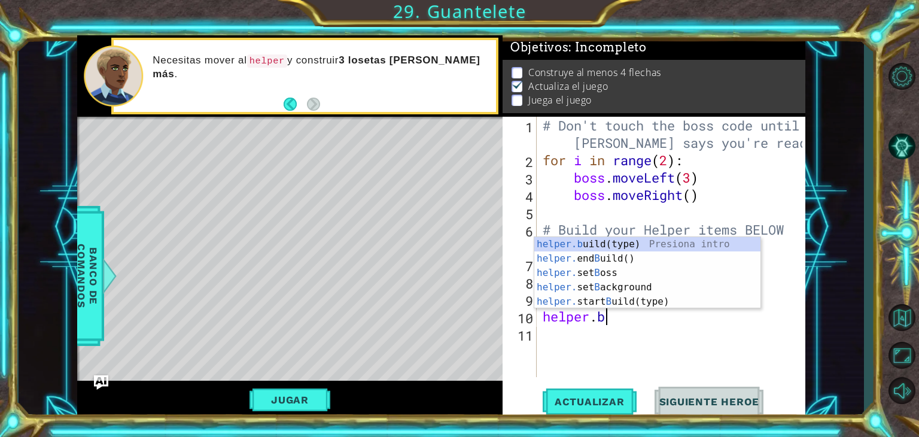
scroll to position [0, 2]
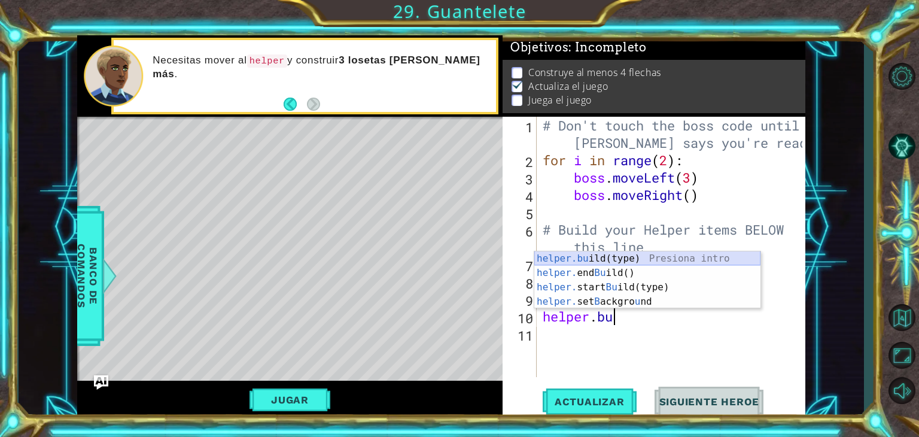
click at [630, 254] on div "helper.bu ild(type) Presiona intro helper. end Bu ild() Presiona intro helper. …" at bounding box center [648, 294] width 226 height 86
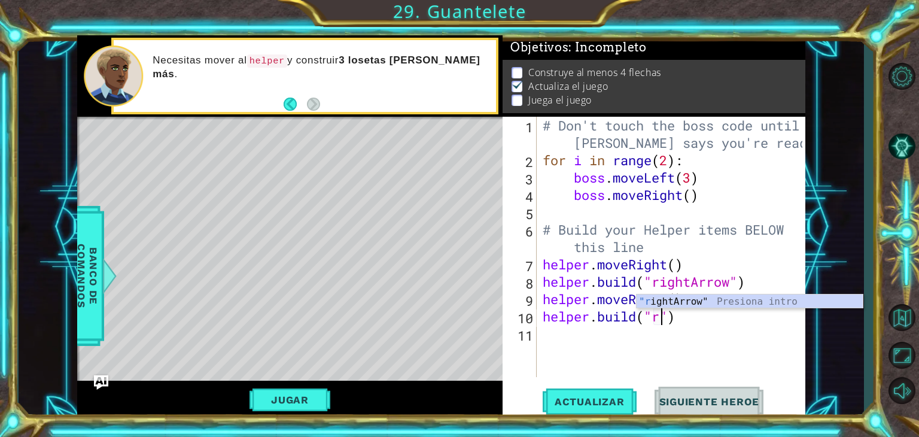
scroll to position [0, 5]
click at [682, 300] on div ""r ightArrow" Presiona intro" at bounding box center [750, 315] width 226 height 43
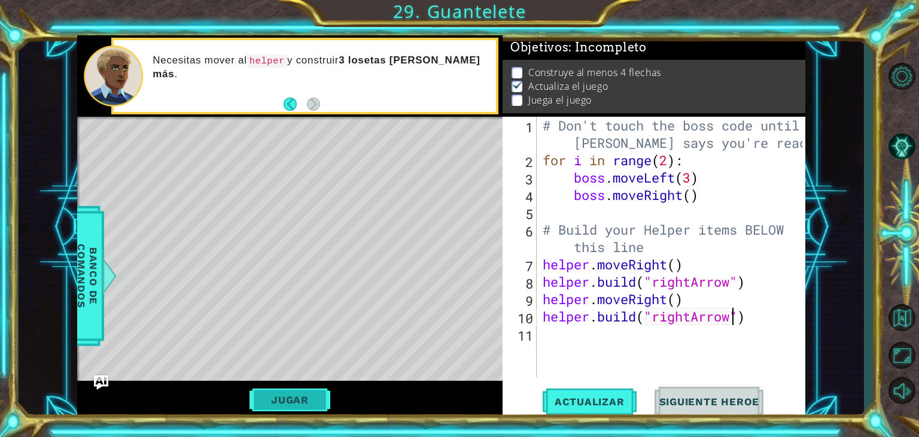
type textarea "[DOMAIN_NAME]("rightArrow")"
click at [290, 399] on button "Jugar" at bounding box center [290, 399] width 81 height 23
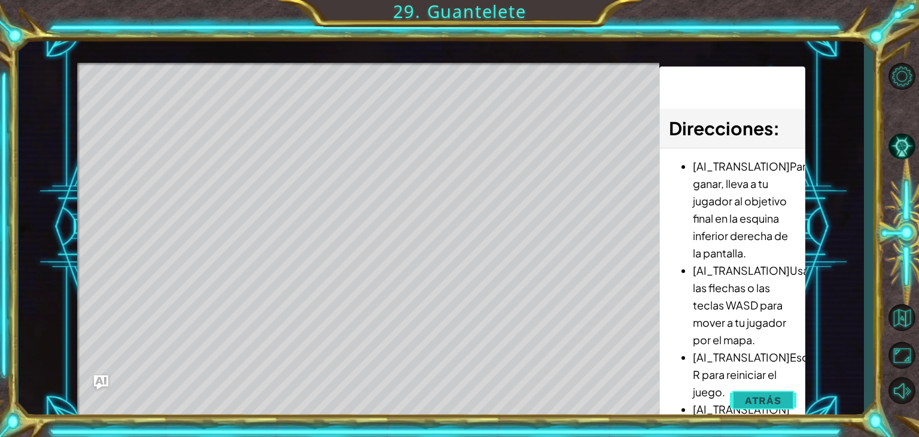
click at [768, 398] on span "Atrás" at bounding box center [763, 400] width 37 height 12
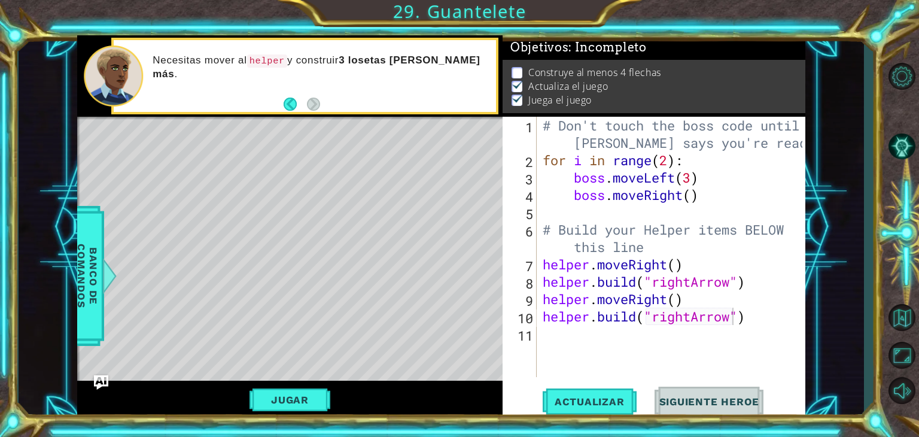
scroll to position [0, 0]
click at [704, 344] on div "# Don't touch the boss code until [PERSON_NAME] says you're ready! for i in ran…" at bounding box center [674, 273] width 268 height 312
click at [126, 329] on div "Level Map" at bounding box center [353, 293] width 553 height 353
click at [584, 330] on div "# Don't touch the boss code until [PERSON_NAME] says you're ready! for i in ran…" at bounding box center [674, 273] width 268 height 312
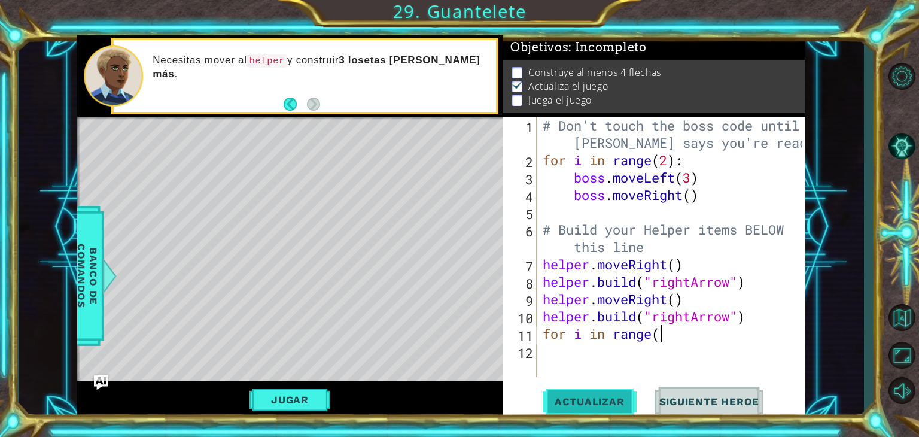
click at [614, 405] on span "Actualizar" at bounding box center [590, 402] width 94 height 12
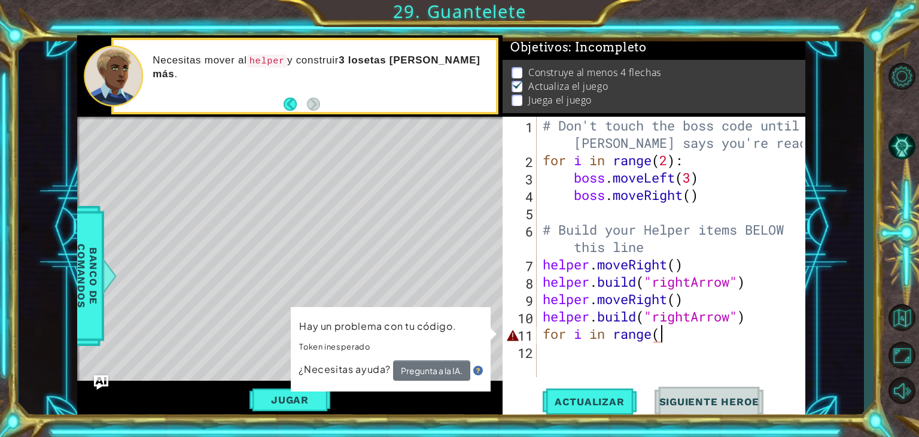
click at [677, 336] on div "# Don't touch the boss code until [PERSON_NAME] says you're ready! for i in ran…" at bounding box center [674, 273] width 268 height 312
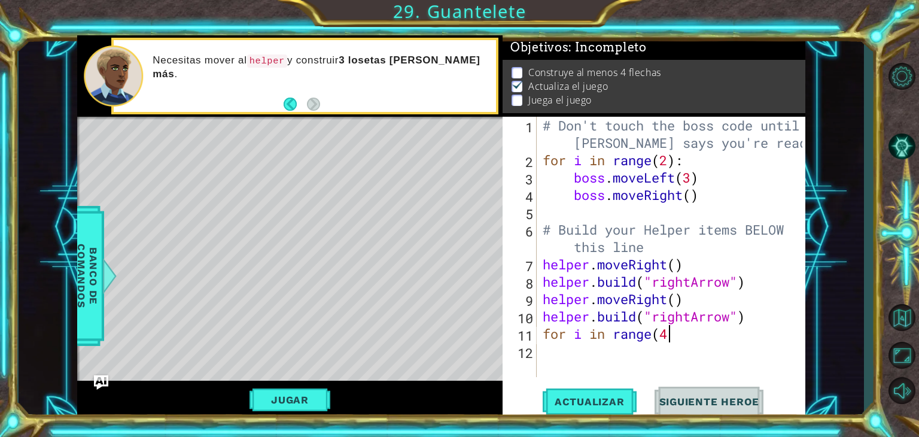
type textarea "for i in range(4)"
type textarea "b"
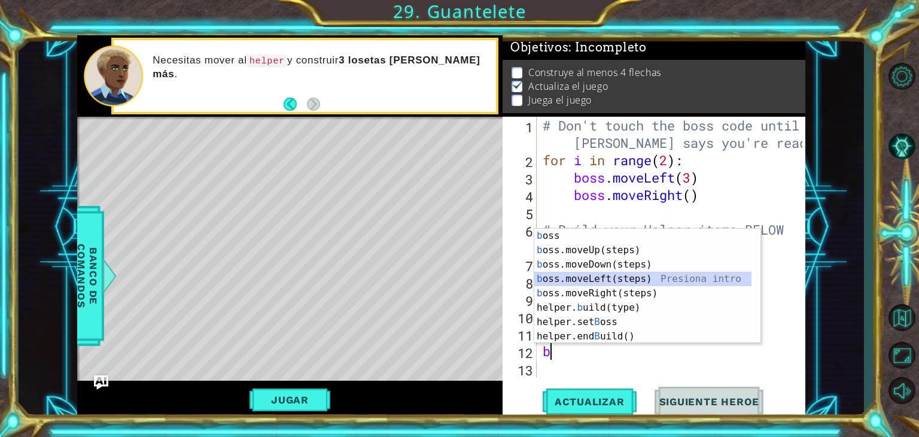
click at [637, 277] on div "b oss Presiona intro b oss.moveUp(steps) Presiona intro b oss.moveDown(steps) P…" at bounding box center [648, 301] width 226 height 144
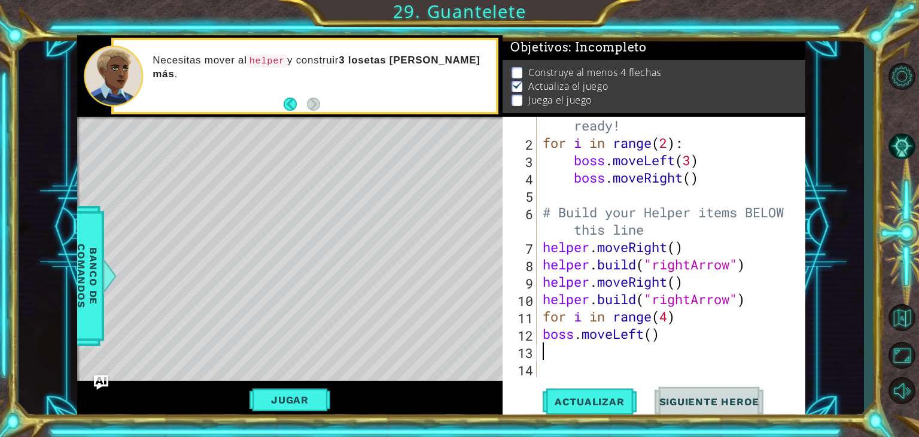
click at [543, 338] on div "# Don't touch the boss code until [PERSON_NAME] says you're ready! for i in ran…" at bounding box center [669, 247] width 259 height 330
click at [700, 313] on div "# Don't touch the boss code until [PERSON_NAME] says you're ready! for i in ran…" at bounding box center [669, 247] width 259 height 330
type textarea "for i in range(4):"
click at [542, 337] on div "# Don't touch the boss code until [PERSON_NAME] says you're ready! for i in ran…" at bounding box center [669, 247] width 259 height 330
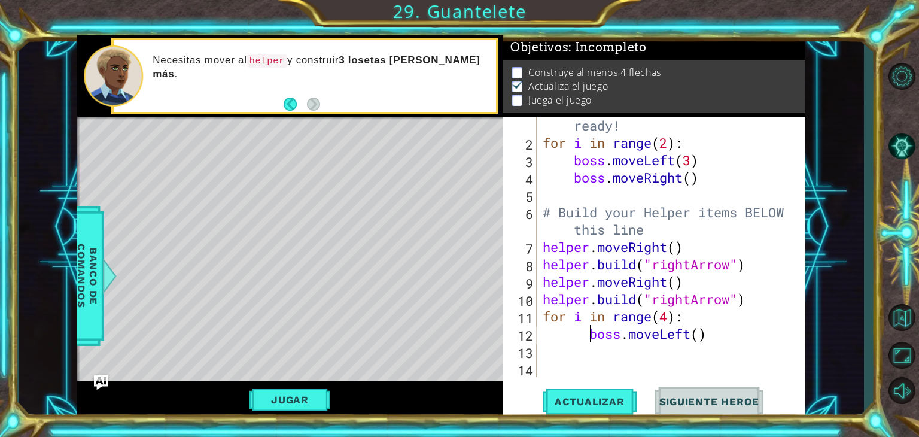
type textarea "boss.moveLeft()"
click at [587, 352] on div "# Don't touch the boss code until [PERSON_NAME] says you're ready! for i in ran…" at bounding box center [669, 247] width 259 height 330
type textarea "n"
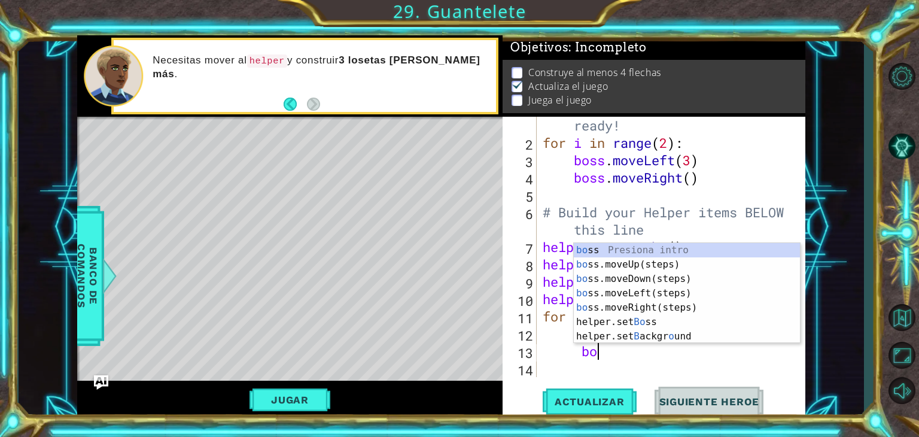
scroll to position [0, 2]
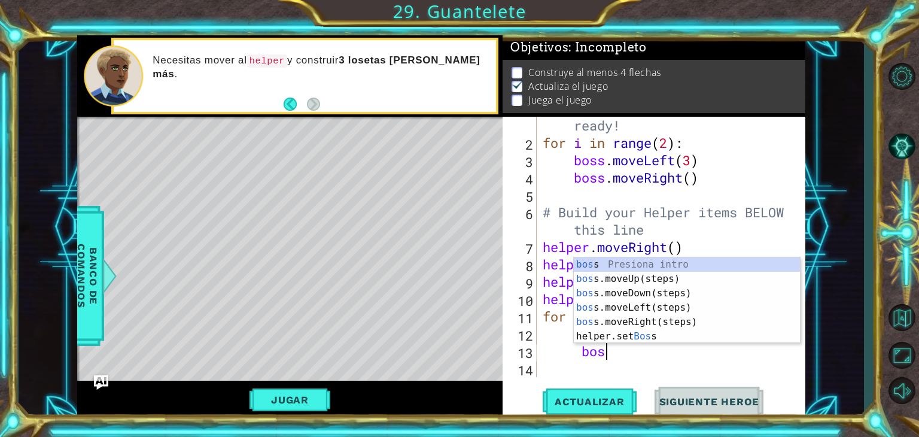
type textarea "boss"
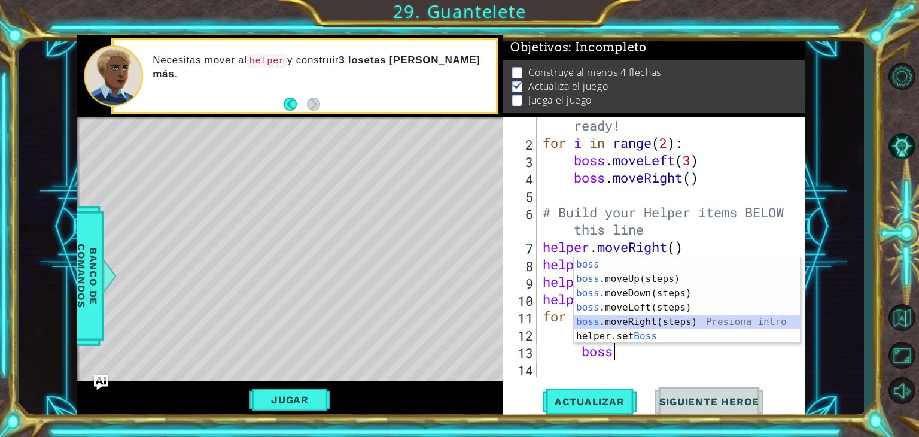
click at [668, 317] on div "boss Presiona intro boss .moveUp(steps) Presiona intro boss .moveDown(steps) Pr…" at bounding box center [687, 314] width 226 height 115
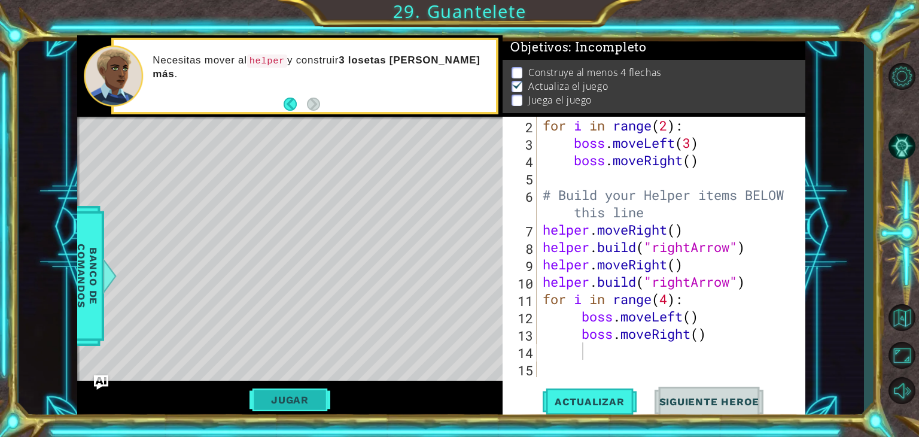
click at [314, 399] on button "Jugar" at bounding box center [290, 399] width 81 height 23
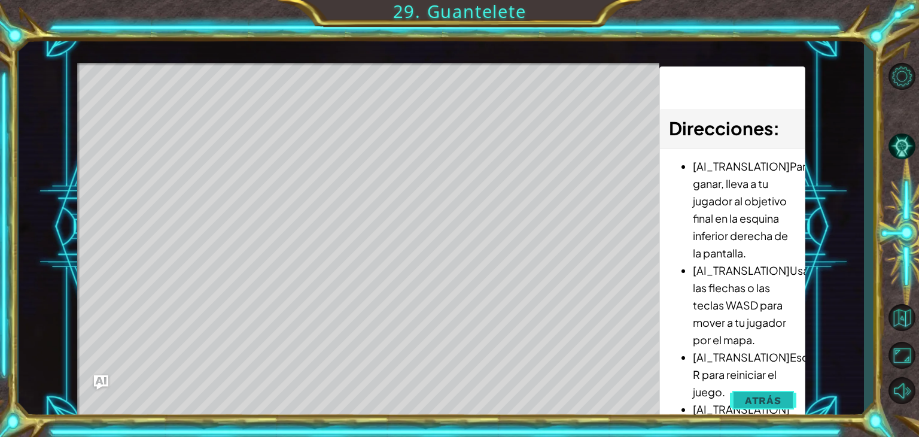
click at [774, 398] on span "Atrás" at bounding box center [763, 400] width 37 height 12
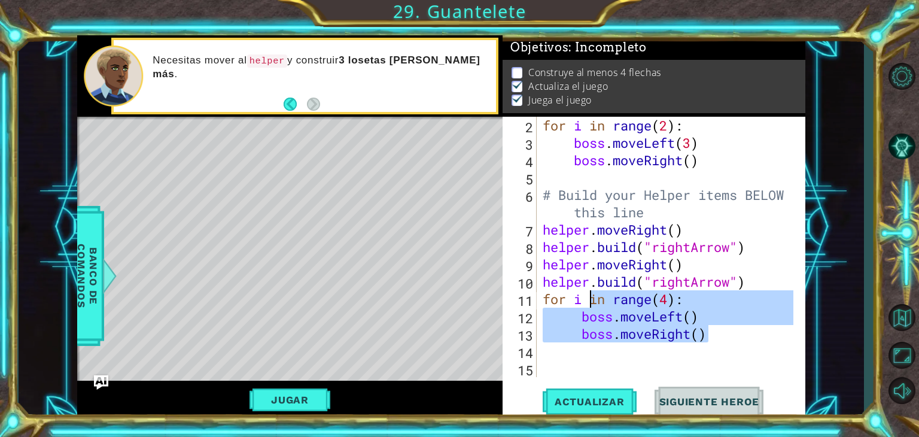
drag, startPoint x: 725, startPoint y: 330, endPoint x: 580, endPoint y: 300, distance: 147.9
click at [580, 300] on div "for i in range ( 2 ) : boss . moveLeft ( 3 ) boss . moveRight ( ) # Build your …" at bounding box center [669, 264] width 259 height 295
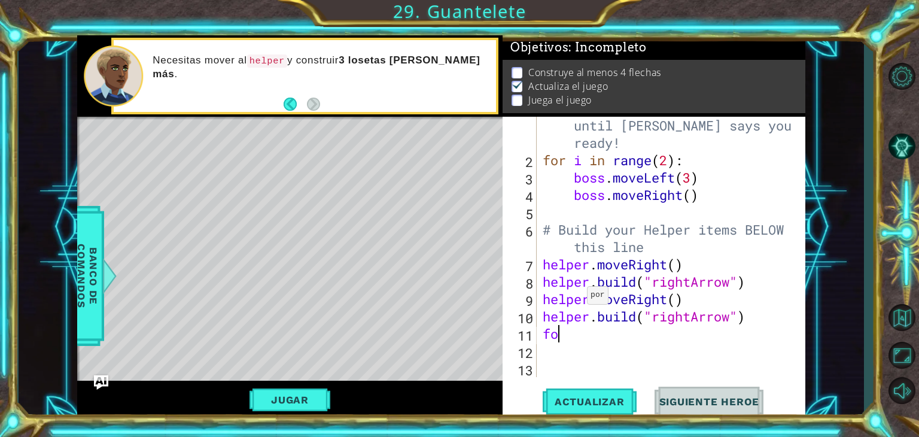
scroll to position [0, 0]
type textarea "f"
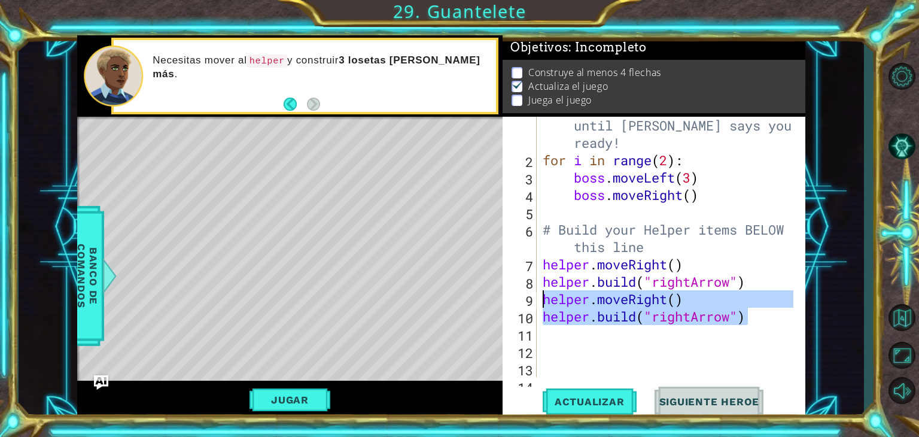
drag, startPoint x: 758, startPoint y: 321, endPoint x: 543, endPoint y: 296, distance: 215.7
click at [543, 296] on div "# Don't touch the boss code until [PERSON_NAME] says you're ready! for i in ran…" at bounding box center [669, 264] width 259 height 330
type textarea "helper.moveRight() [DOMAIN_NAME]("rightArrow")"
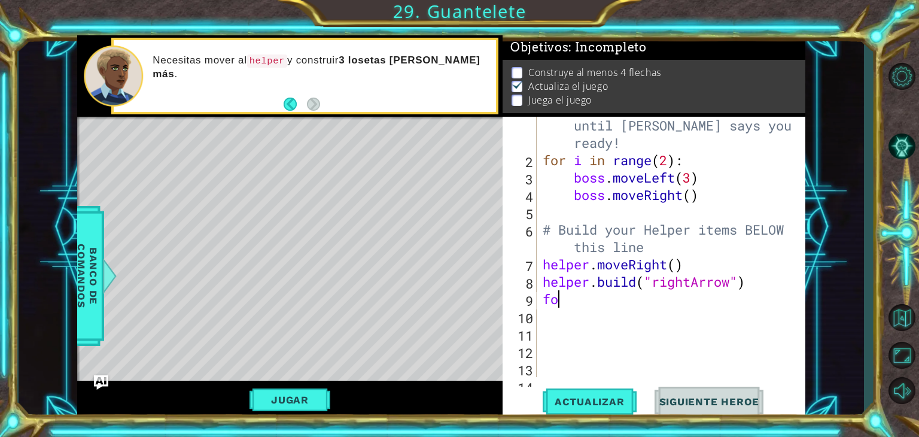
type textarea "f"
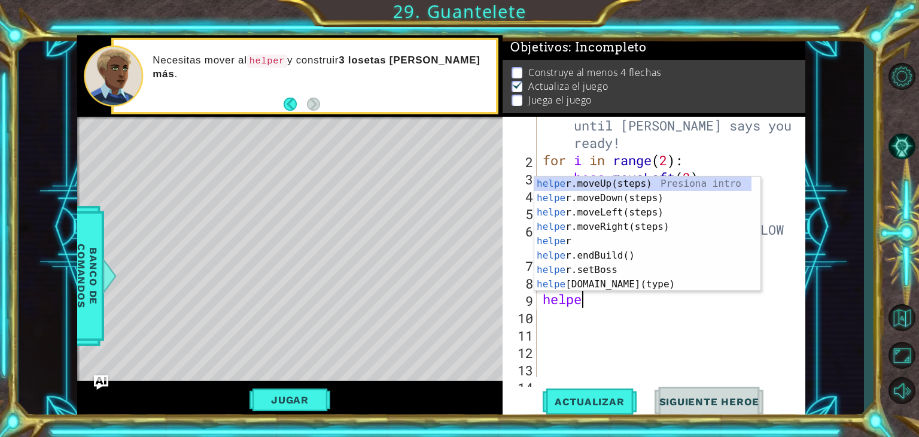
scroll to position [0, 1]
type textarea "helper"
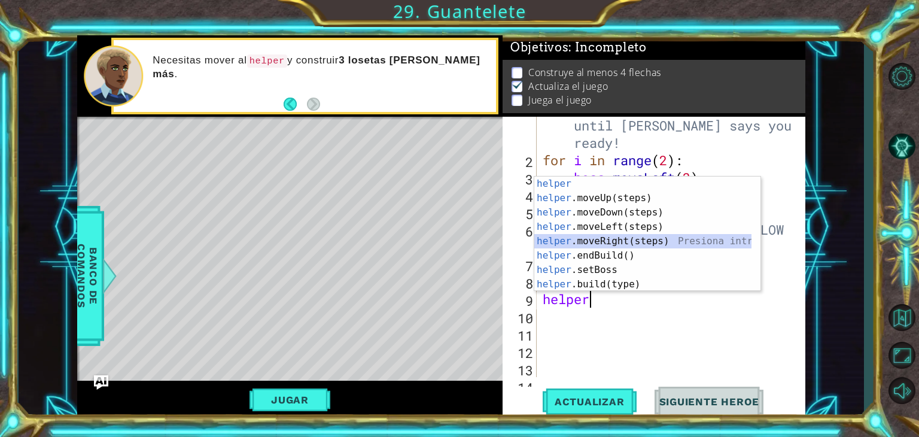
click at [599, 242] on div "helper Presiona intro helper .moveUp(steps) Presiona intro helper .moveDown(ste…" at bounding box center [643, 249] width 217 height 144
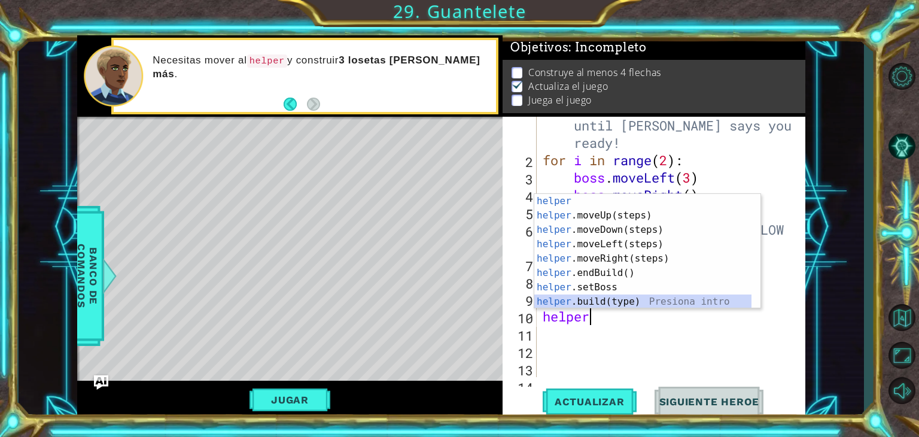
click at [617, 301] on div "helper Presiona intro helper .moveUp(steps) Presiona intro helper .moveDown(ste…" at bounding box center [643, 266] width 217 height 144
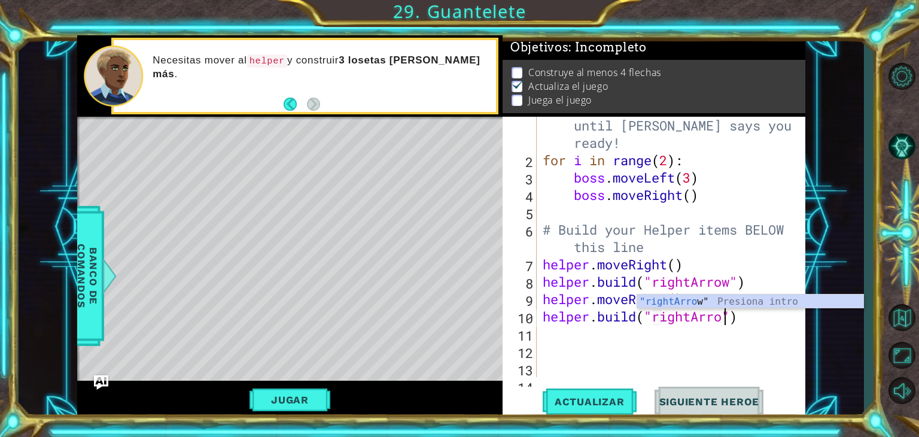
scroll to position [0, 8]
type textarea "[DOMAIN_NAME]("rightArrow")"
click at [651, 339] on div "# Don't touch the boss code until [PERSON_NAME] says you're ready! for i in ran…" at bounding box center [669, 264] width 259 height 330
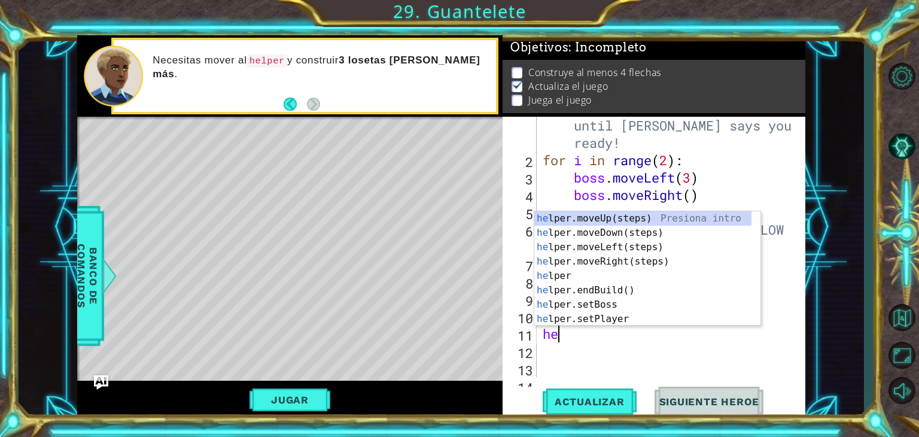
scroll to position [0, 0]
type textarea "helper"
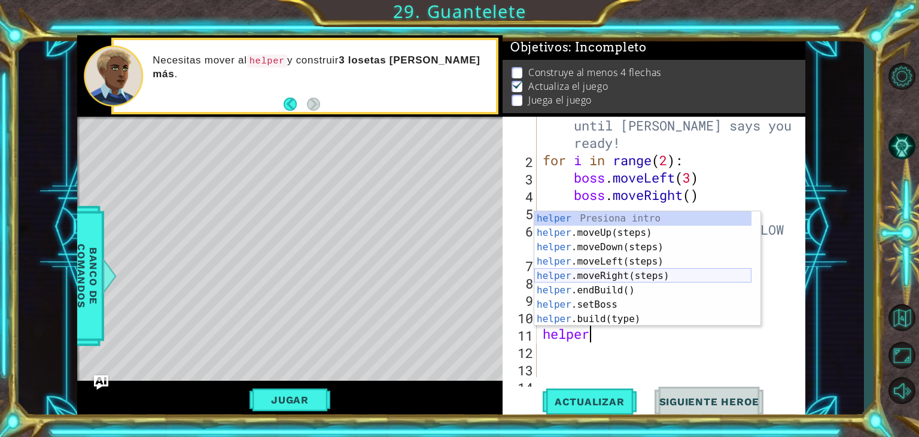
click at [634, 282] on div "helper Presiona intro helper .moveUp(steps) Presiona intro helper .moveDown(ste…" at bounding box center [643, 283] width 217 height 144
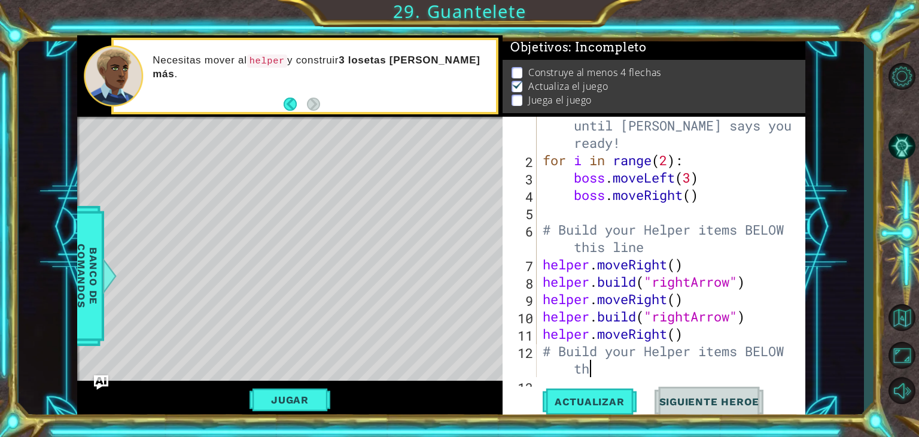
scroll to position [0, 12]
type textarea "# Build your Helper items BELOW this line"
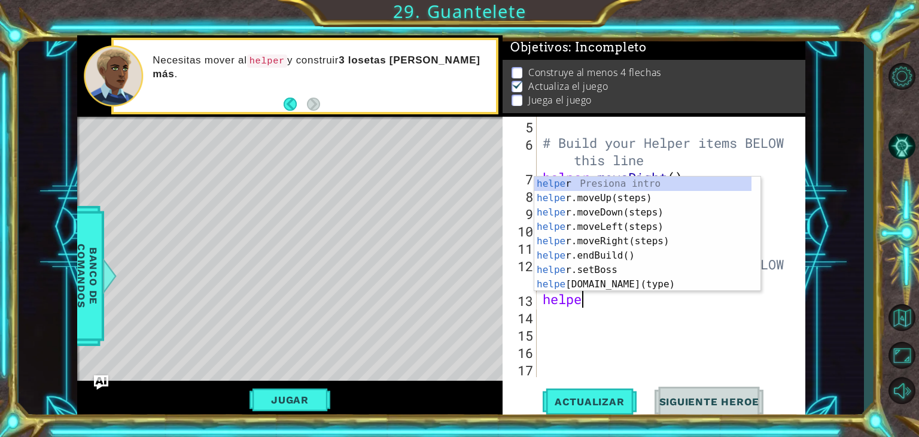
scroll to position [0, 1]
click at [651, 281] on div "helper Presiona intro helper .moveUp(steps) Presiona intro helper .moveDown(ste…" at bounding box center [643, 249] width 217 height 144
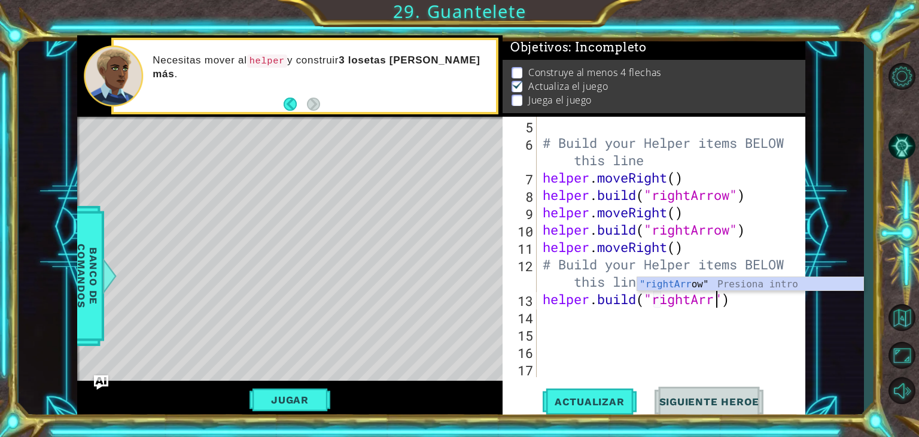
scroll to position [0, 8]
type textarea "[DOMAIN_NAME]("rightArrow")"
click at [778, 304] on div "# Build your Helper items BELOW this line helper . moveRight ( ) helper . build…" at bounding box center [669, 264] width 259 height 295
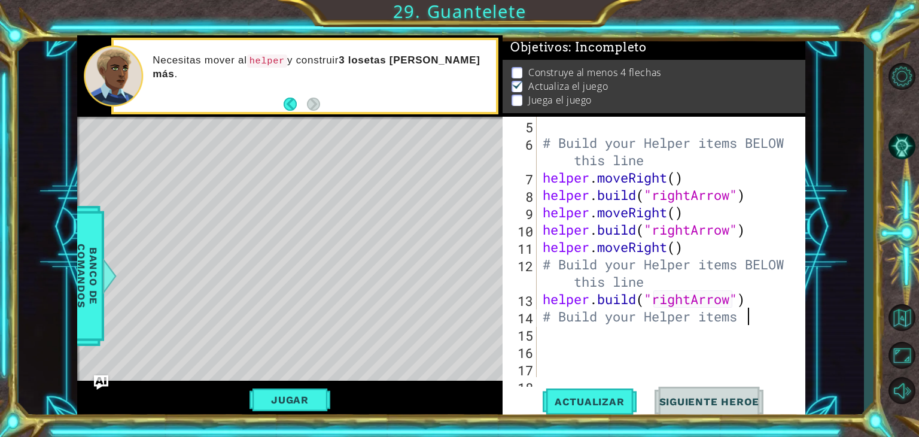
scroll to position [0, 9]
type textarea "# Build your Helper items BELOW"
type textarea "t"
click at [791, 317] on div at bounding box center [797, 212] width 12 height 399
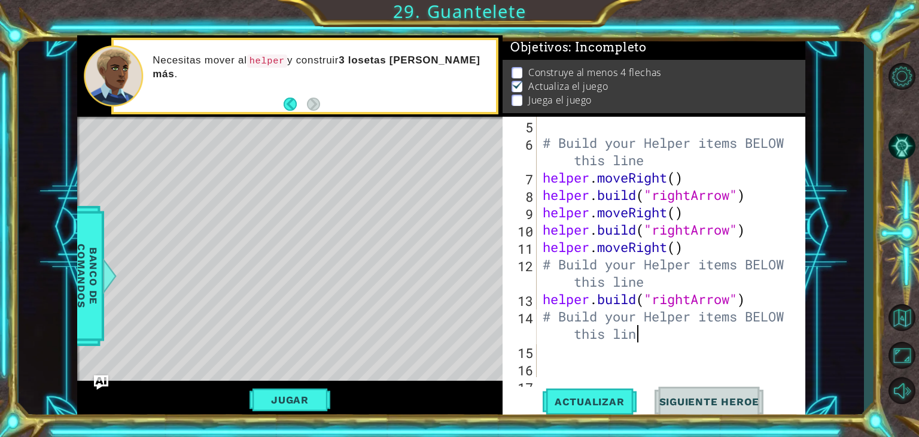
scroll to position [0, 14]
type textarea "# Build your Helper items BELOW this line"
click at [582, 397] on span "Actualizar" at bounding box center [590, 402] width 94 height 12
click at [309, 388] on button "Jugar" at bounding box center [290, 399] width 81 height 23
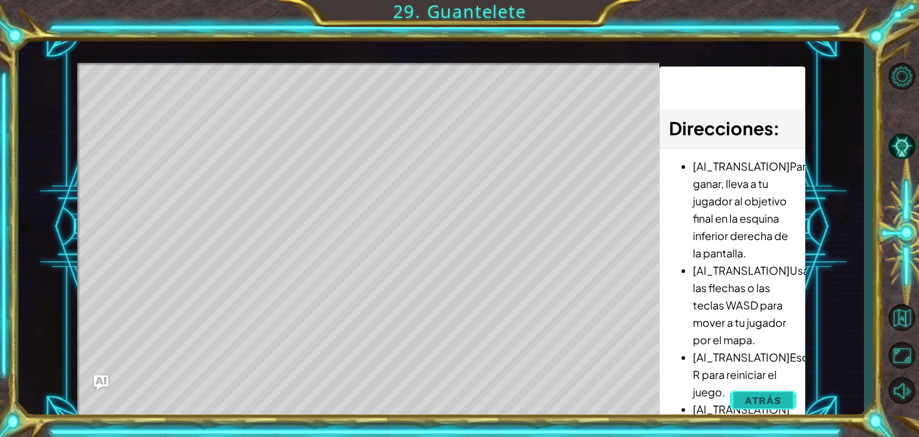
click at [767, 394] on span "Atrás" at bounding box center [763, 400] width 37 height 12
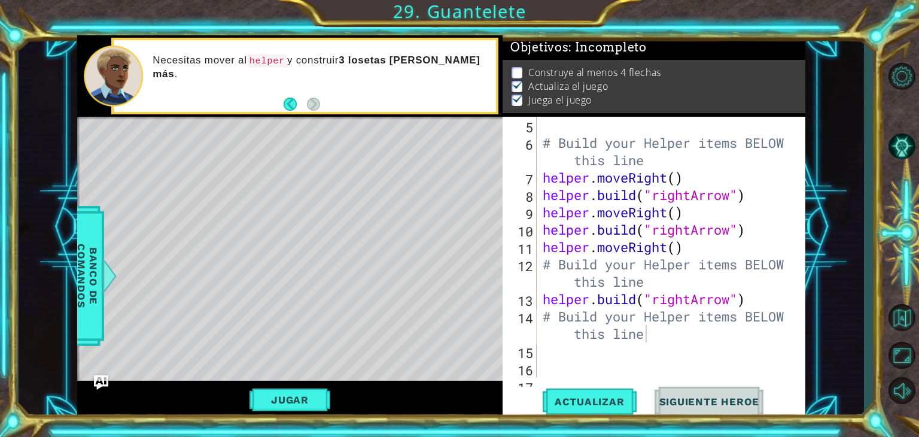
scroll to position [0, 0]
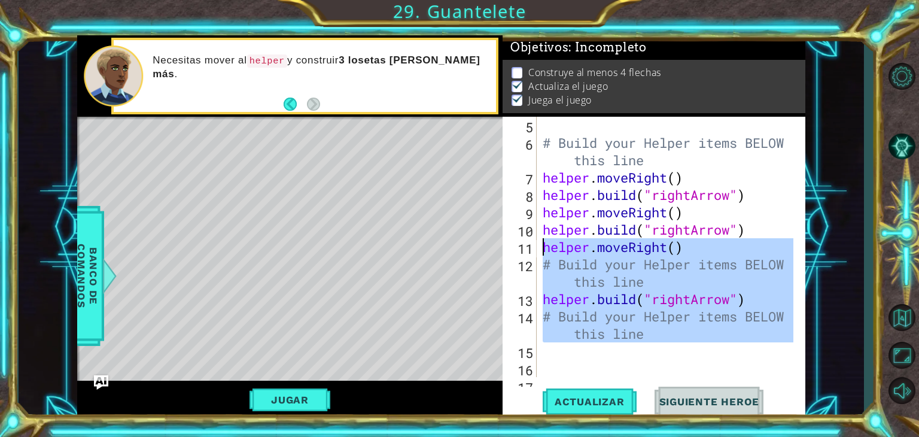
drag, startPoint x: 690, startPoint y: 345, endPoint x: 542, endPoint y: 250, distance: 176.1
click at [542, 250] on div "# Build your Helper items BELOW this line helper . moveRight ( ) helper . build…" at bounding box center [669, 264] width 259 height 295
type textarea "helper.moveRight() # Build your Helper items BELOW this line"
